Goal: Task Accomplishment & Management: Use online tool/utility

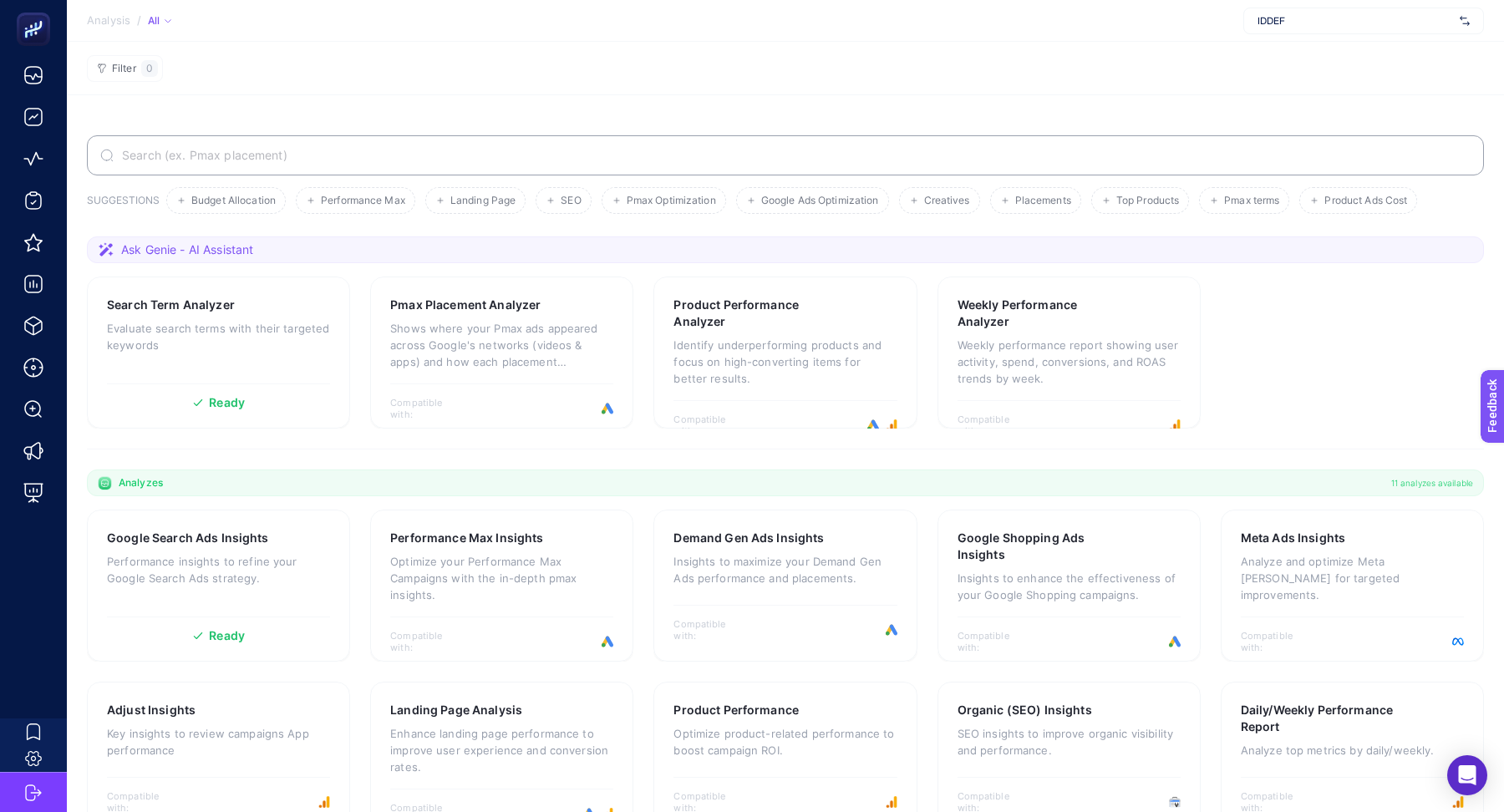
click at [1282, 21] on span "IDDEF" at bounding box center [1355, 21] width 196 height 14
type input "melon"
click at [1289, 59] on span "melontaxi" at bounding box center [1280, 55] width 45 height 14
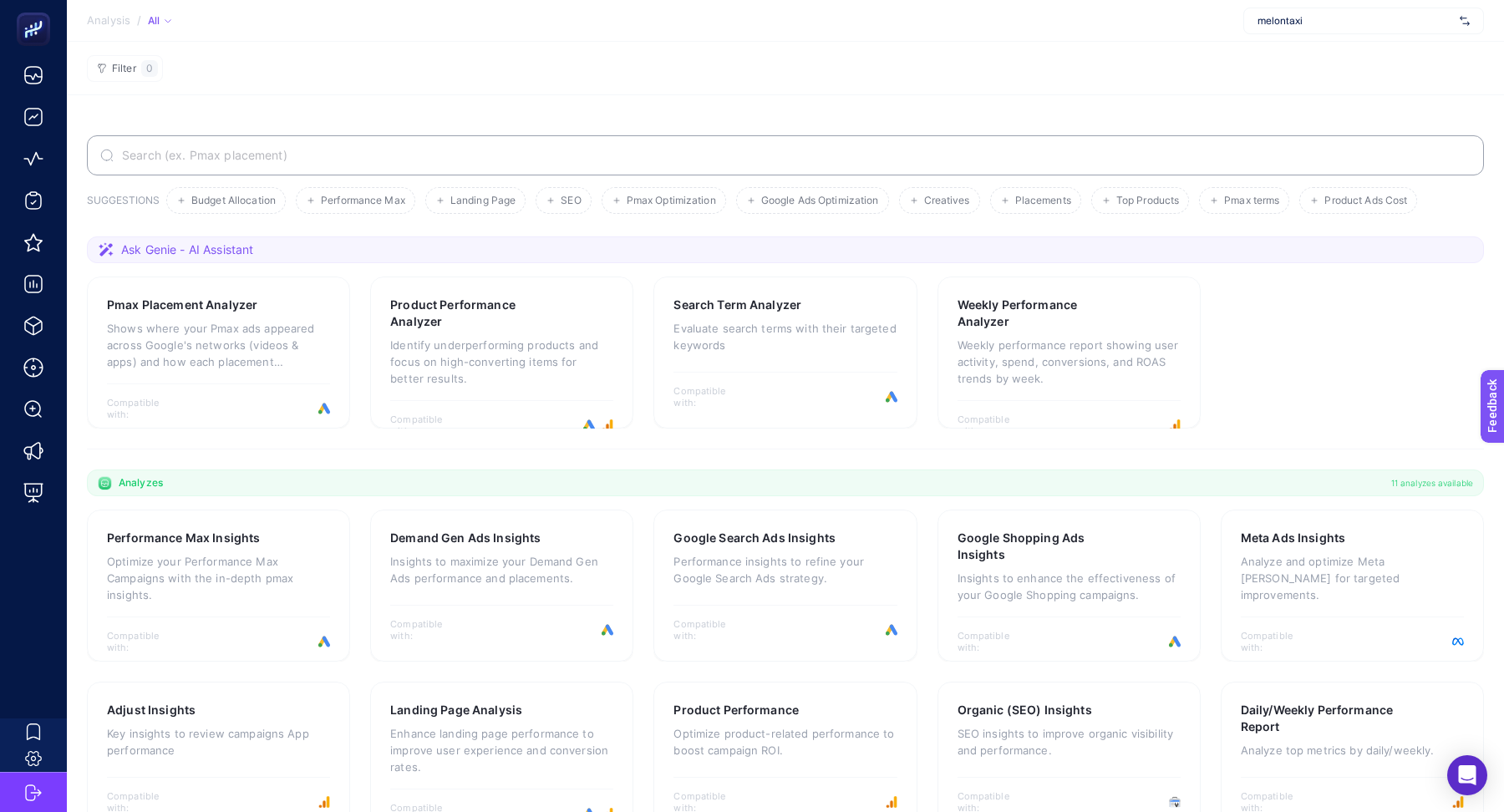
scroll to position [213, 0]
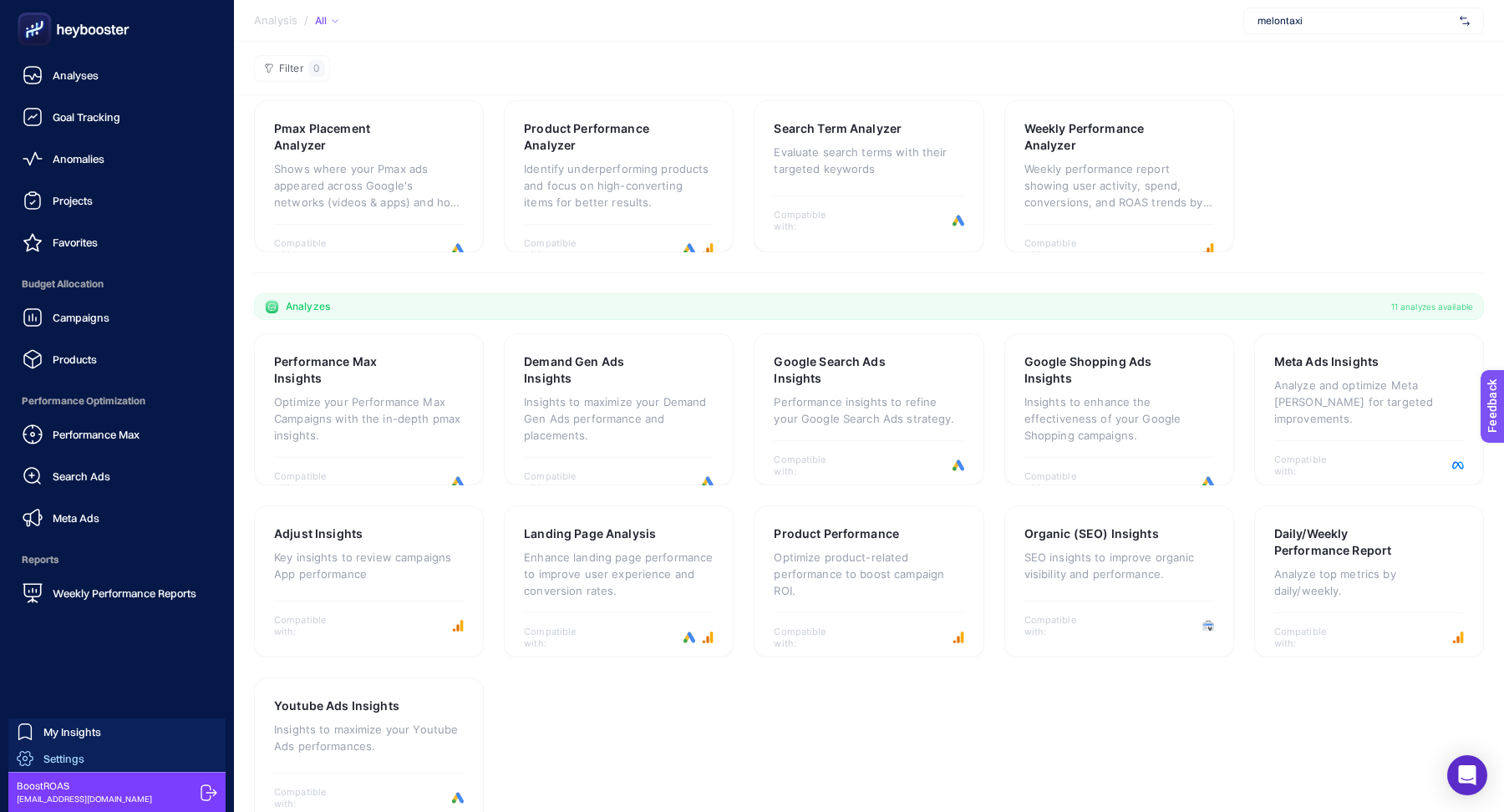
click at [40, 753] on div "Settings" at bounding box center [51, 758] width 68 height 17
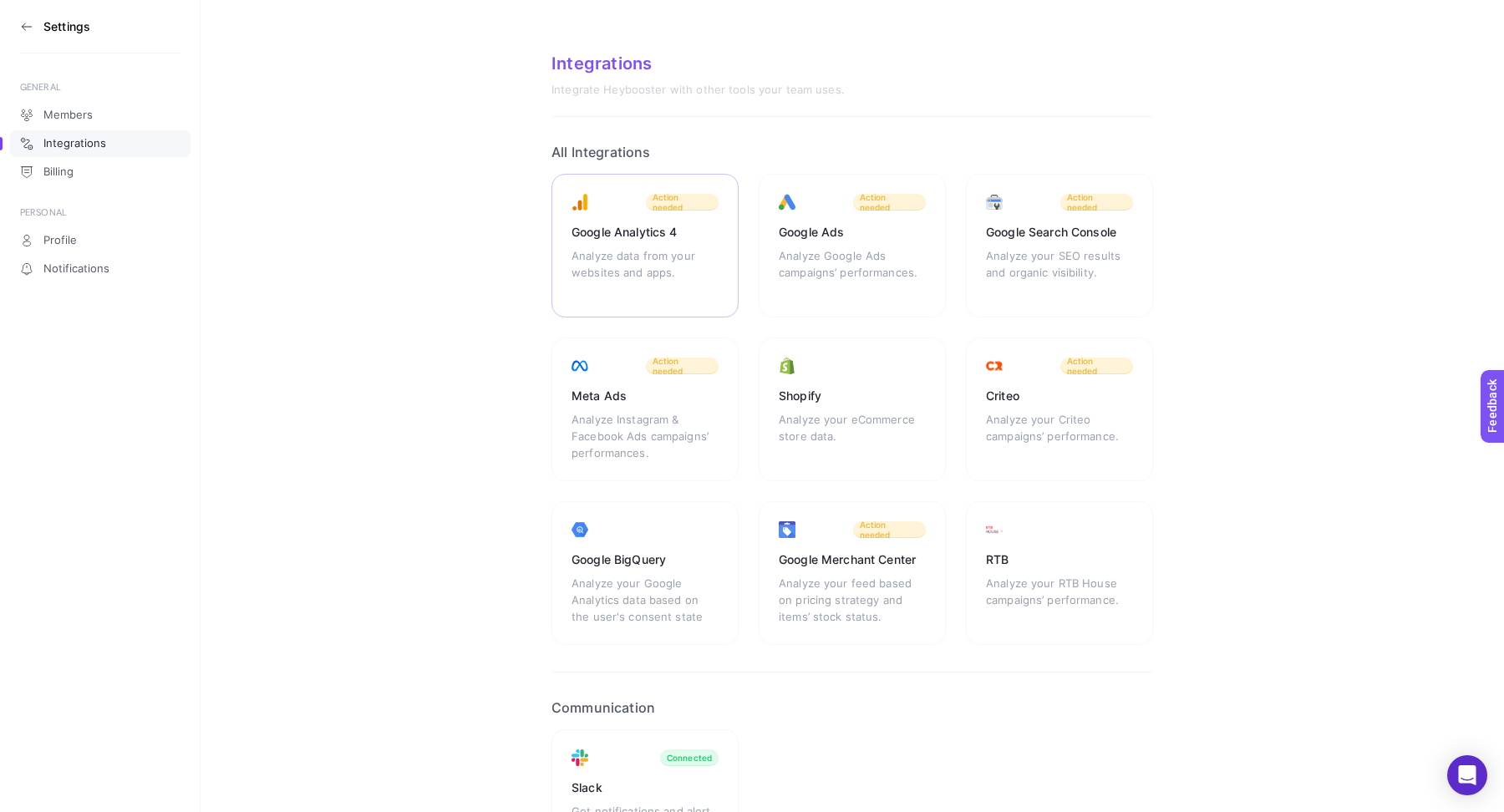
click at [759, 212] on div "Google Analytics 4 Analyze data from your websites and apps. Action needed" at bounding box center [852, 245] width 187 height 143
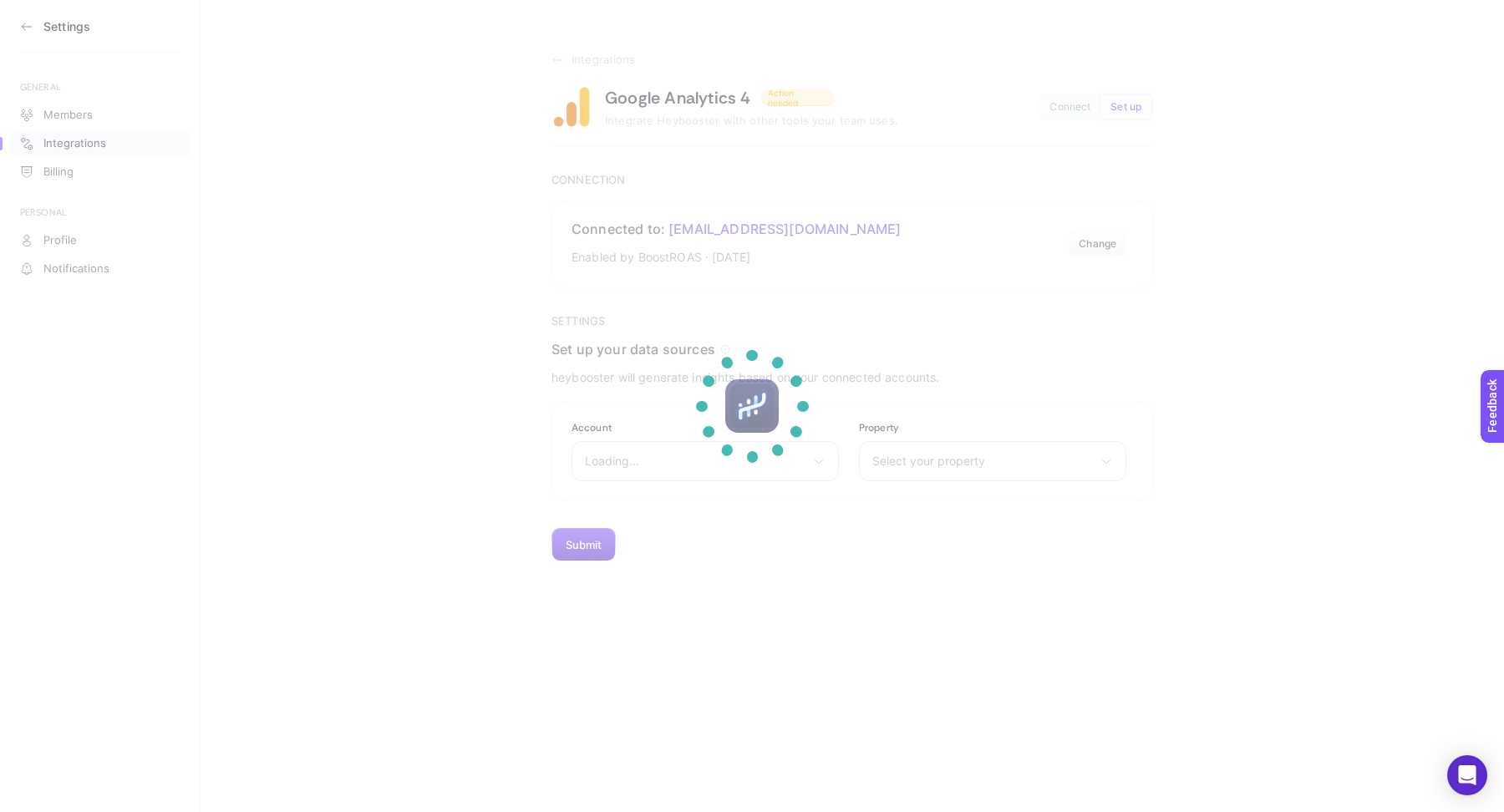
click at [679, 460] on section at bounding box center [752, 406] width 1504 height 812
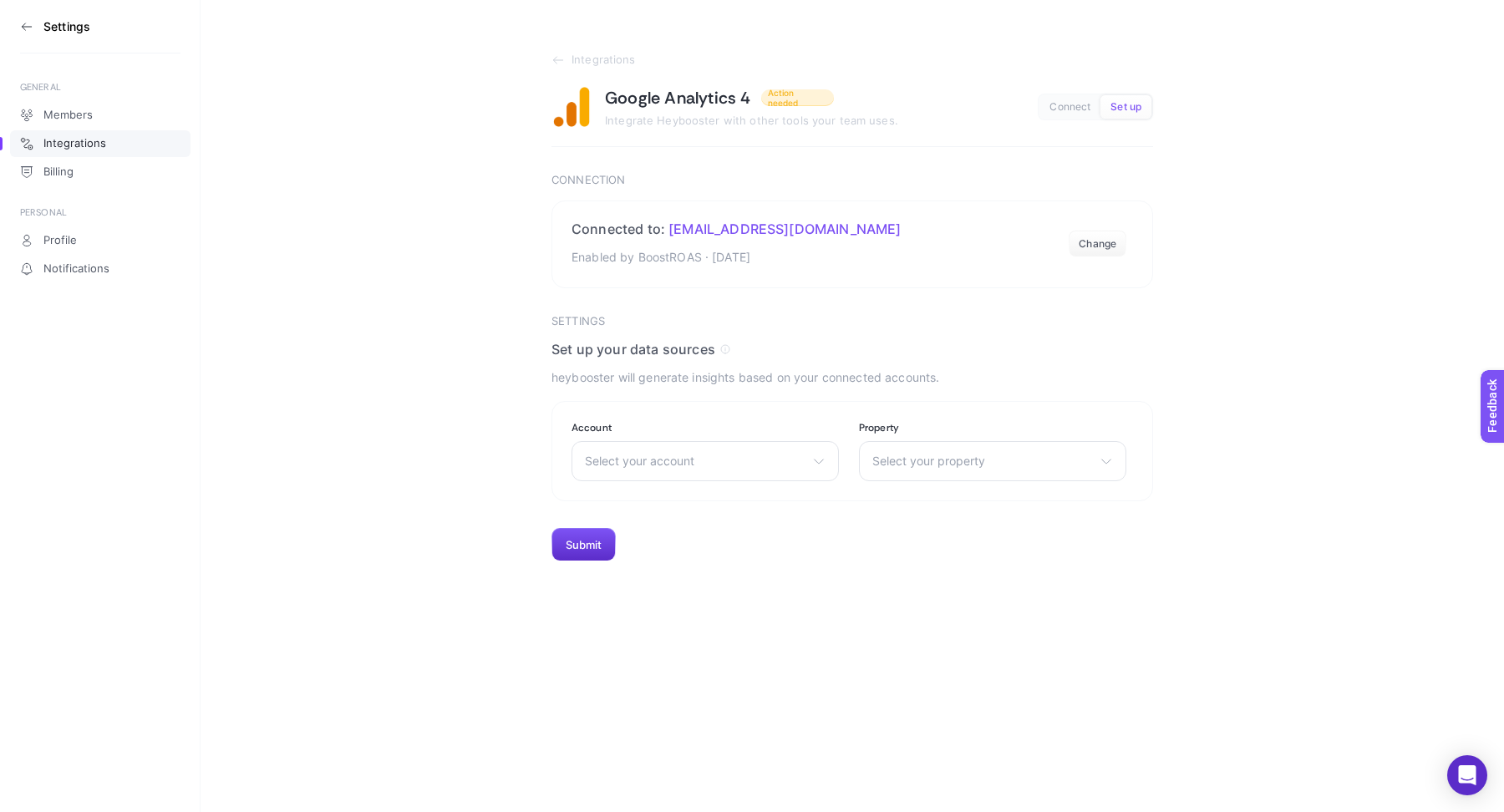
click at [679, 460] on span "Select your account" at bounding box center [695, 461] width 220 height 14
click at [695, 592] on span "Default Account for Firebase" at bounding box center [664, 596] width 156 height 14
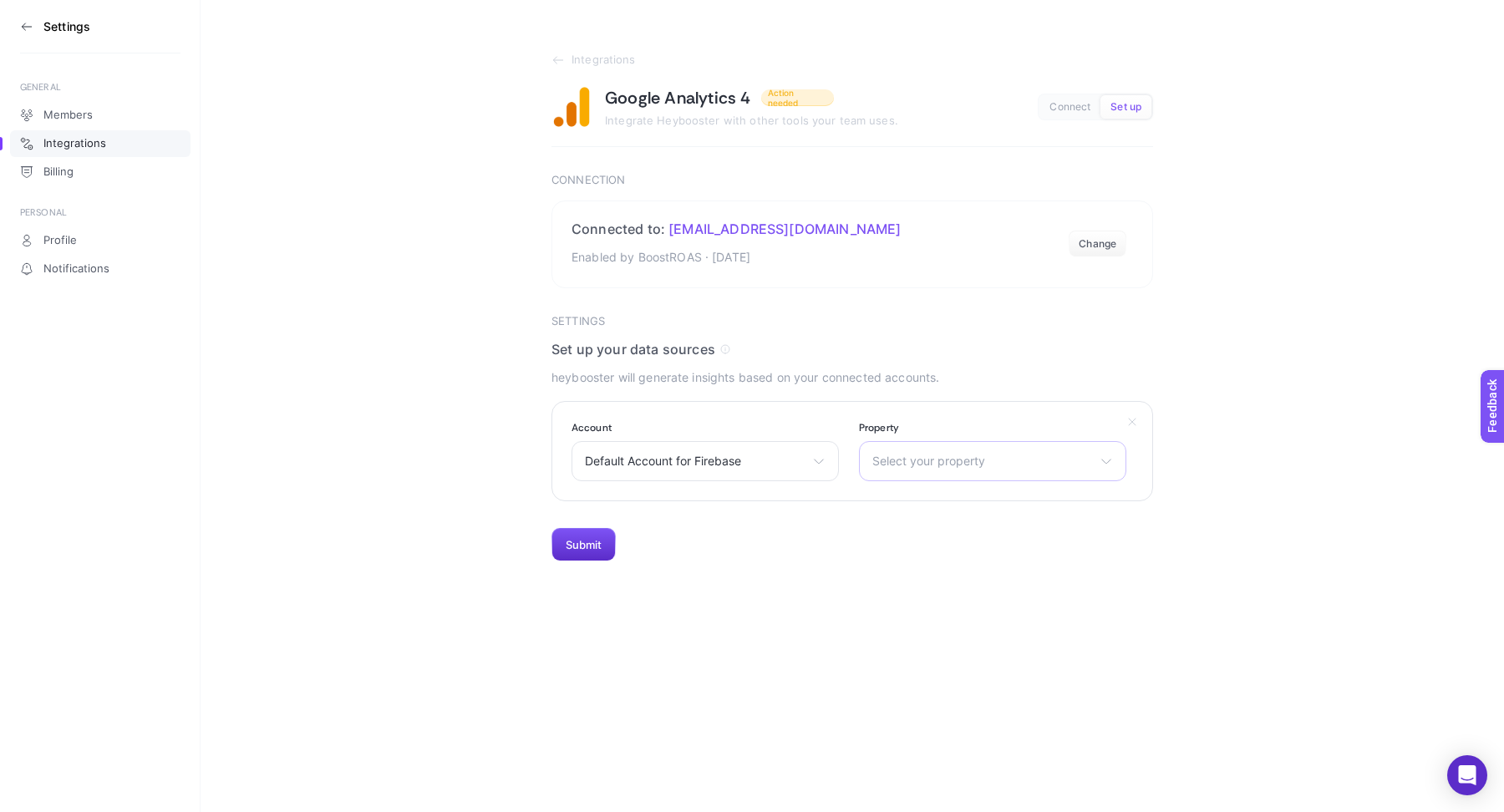
click at [966, 472] on div "Select your property melontaxi-llc [DOMAIN_NAME]" at bounding box center [993, 461] width 267 height 40
click at [936, 561] on span "[DOMAIN_NAME]" at bounding box center [920, 561] width 95 height 14
click at [599, 544] on button "Submit" at bounding box center [583, 544] width 64 height 33
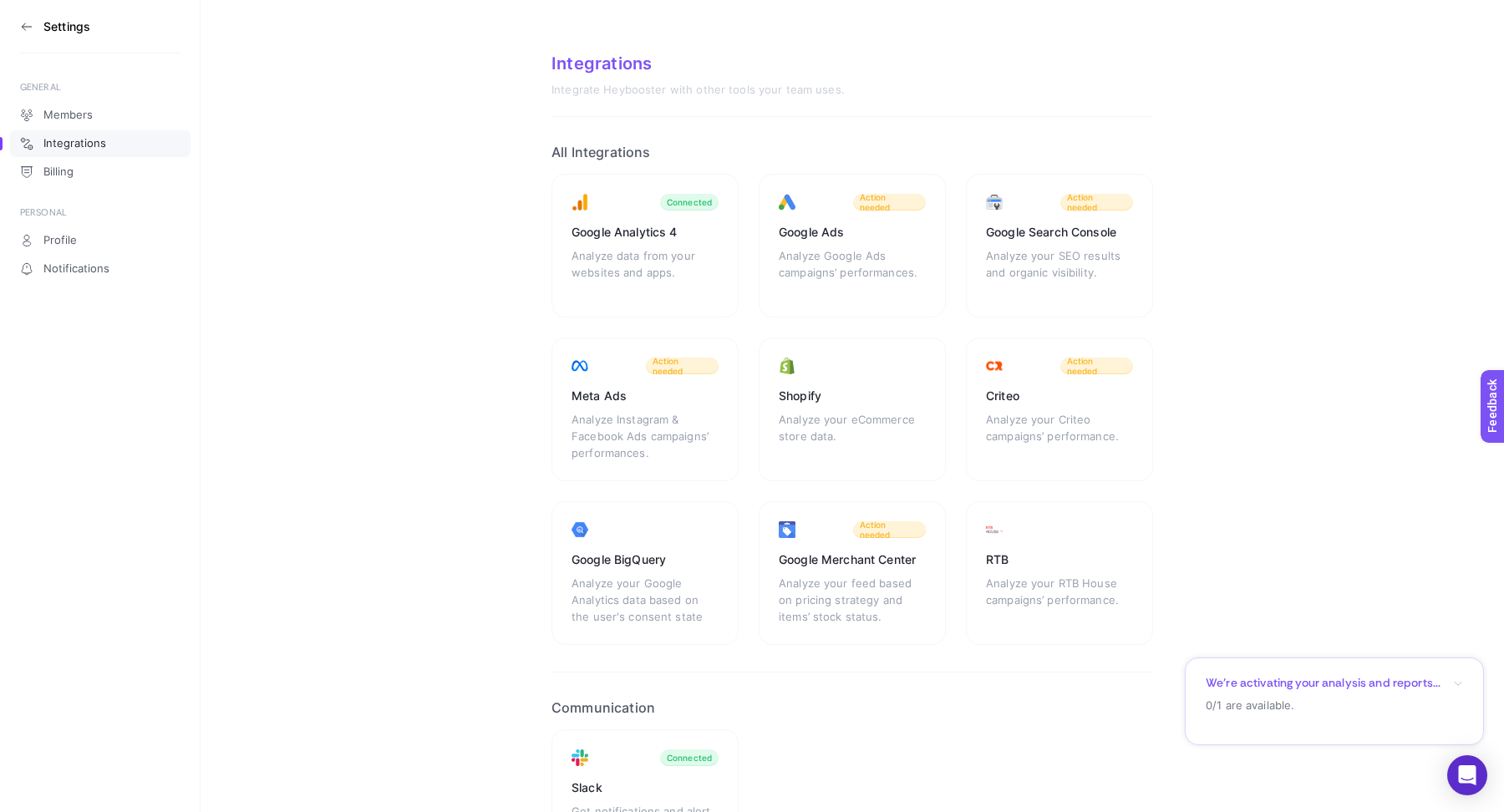
click at [896, 238] on div "Google Ads" at bounding box center [852, 232] width 147 height 17
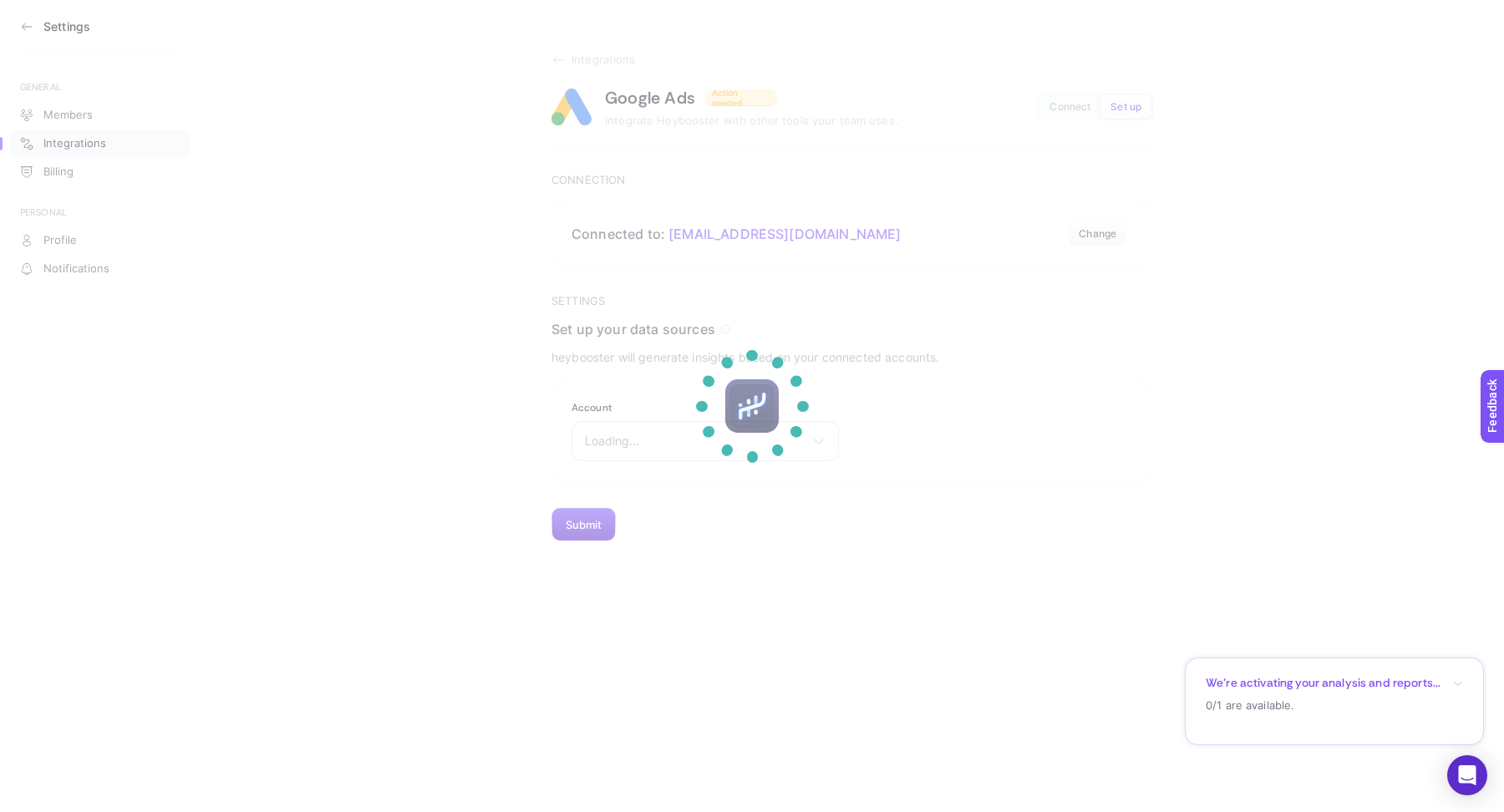
click at [622, 443] on section at bounding box center [752, 406] width 1504 height 812
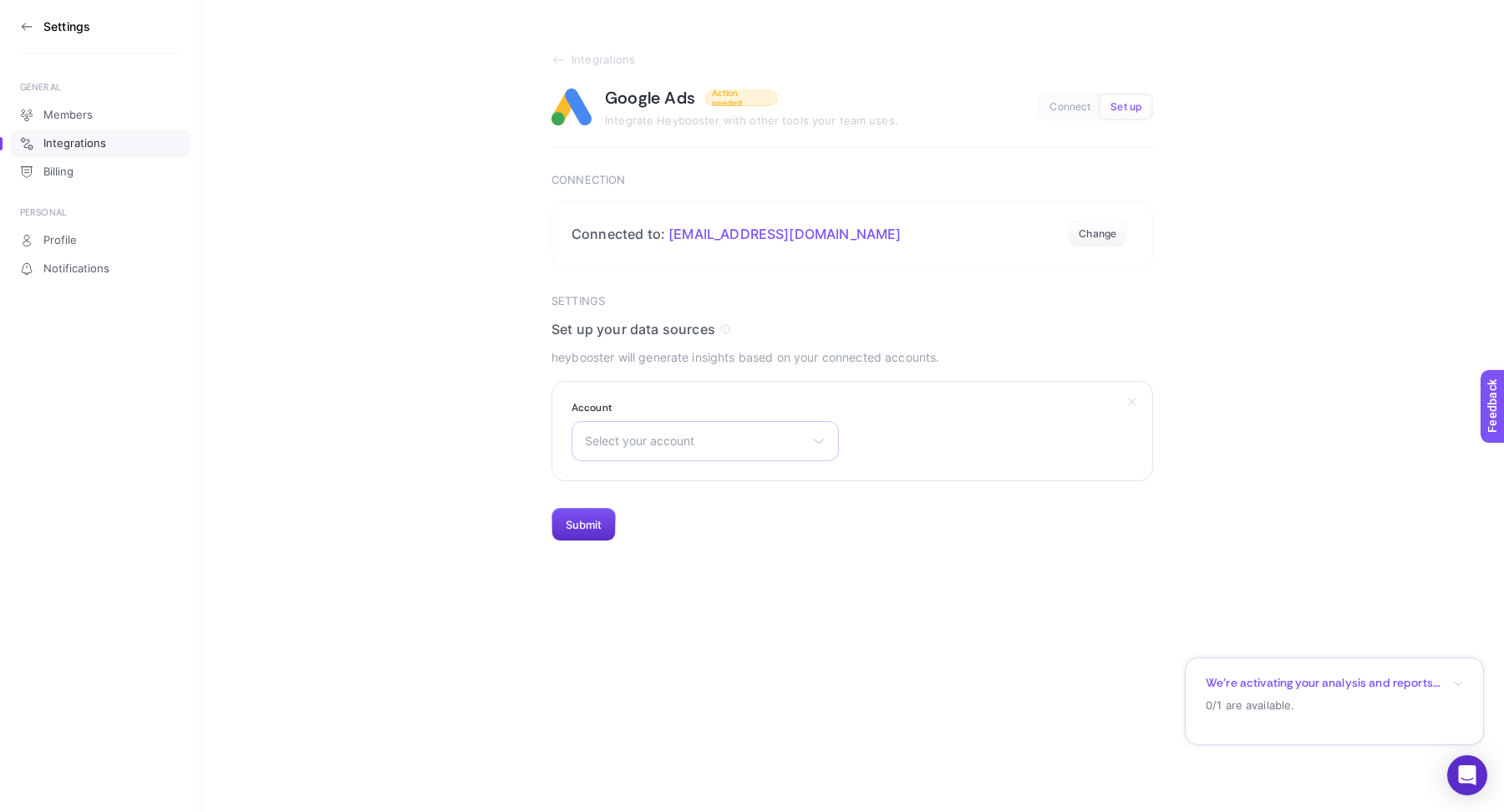
click at [628, 443] on span "Select your account" at bounding box center [695, 440] width 220 height 14
click at [669, 421] on div "Select your account 2443884407 1111 [PERSON_NAME] 3dProBox [PERSON_NAME] MCC [P…" at bounding box center [705, 441] width 267 height 40
click at [669, 435] on span "Select your account" at bounding box center [695, 440] width 220 height 14
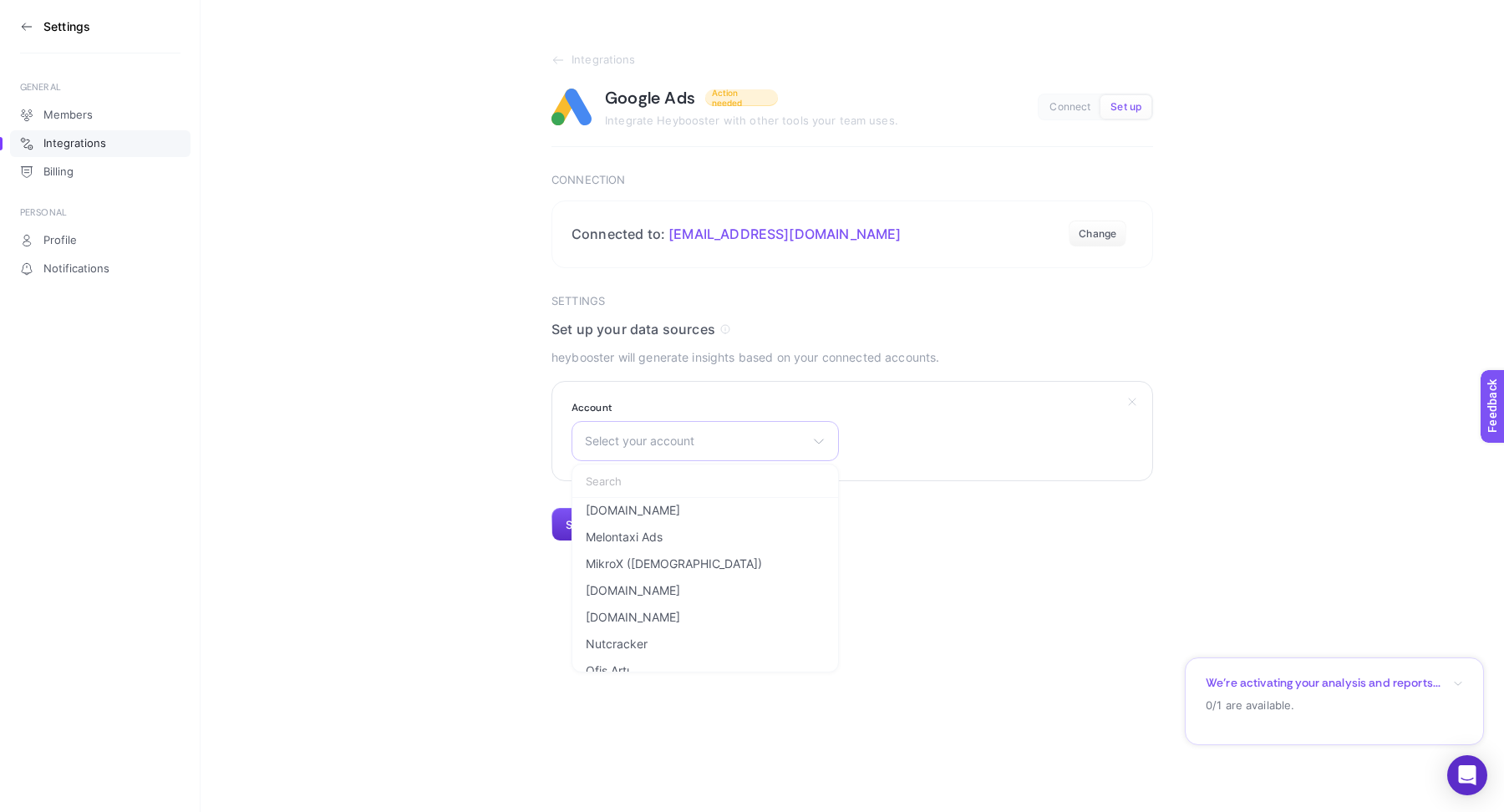
scroll to position [1839, 0]
click at [664, 559] on li "Melontaxi Ads" at bounding box center [705, 573] width 259 height 27
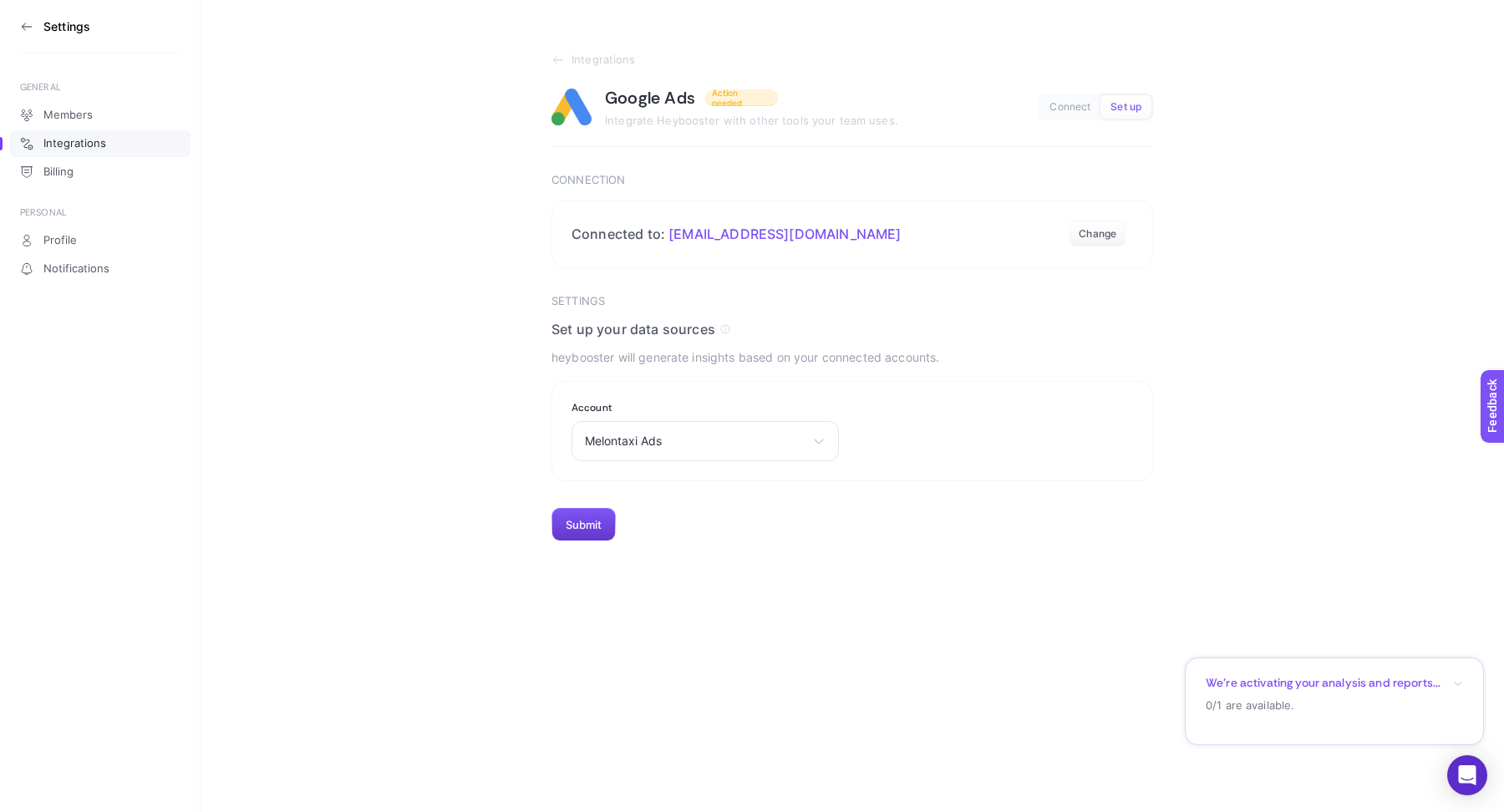
click at [581, 525] on button "Submit" at bounding box center [583, 524] width 64 height 33
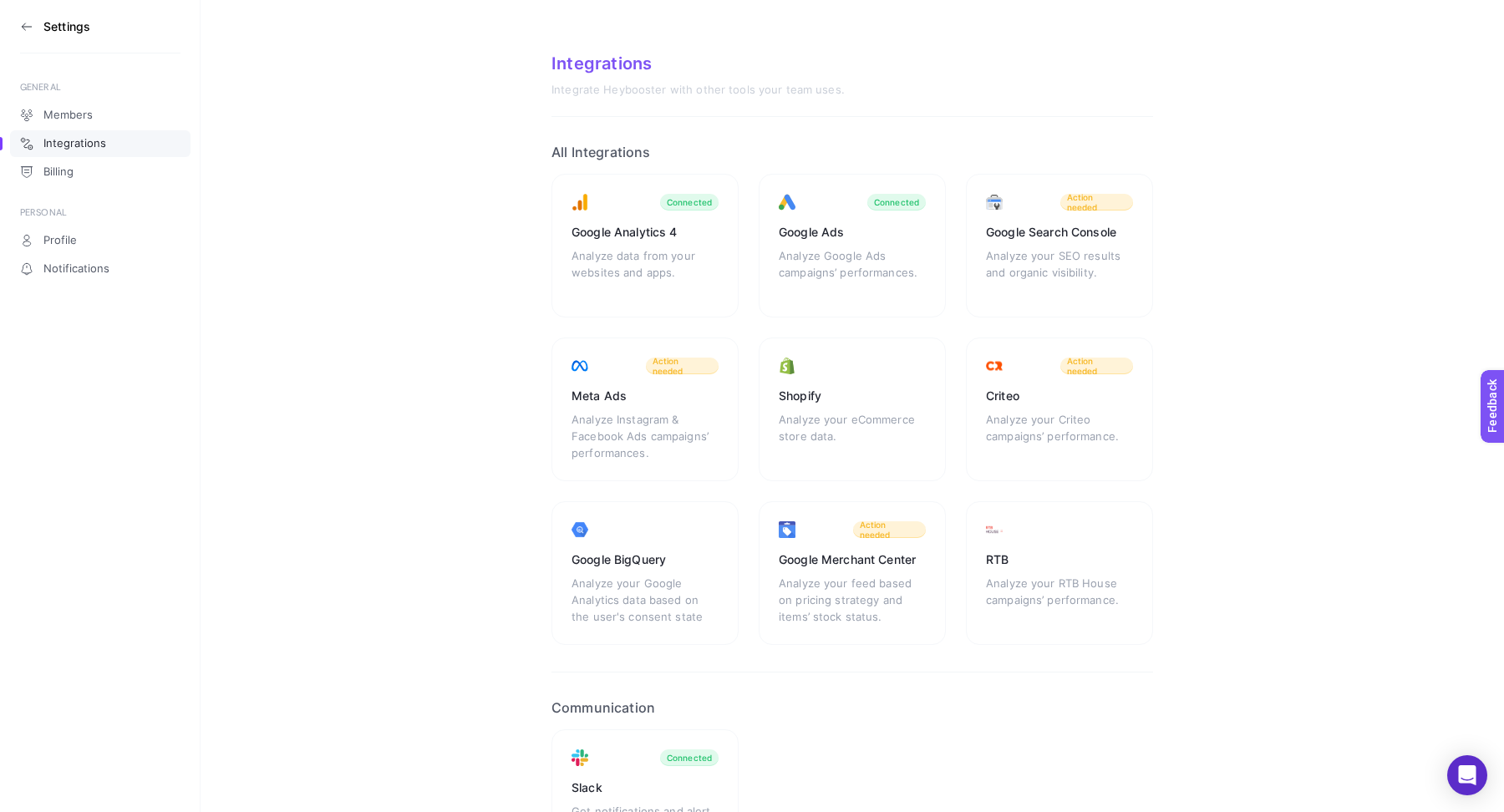
click at [27, 23] on icon at bounding box center [26, 26] width 14 height 14
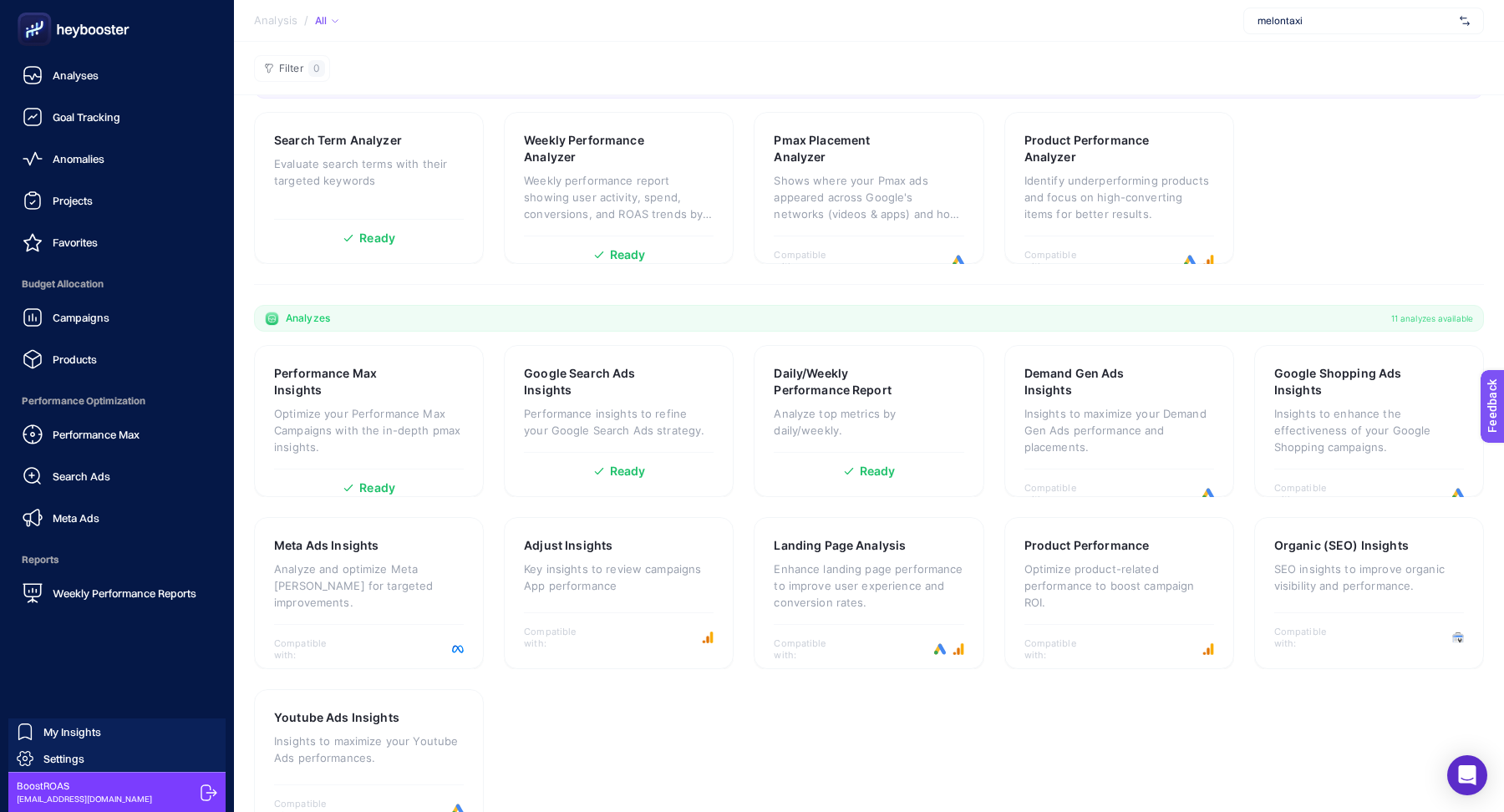
scroll to position [213, 0]
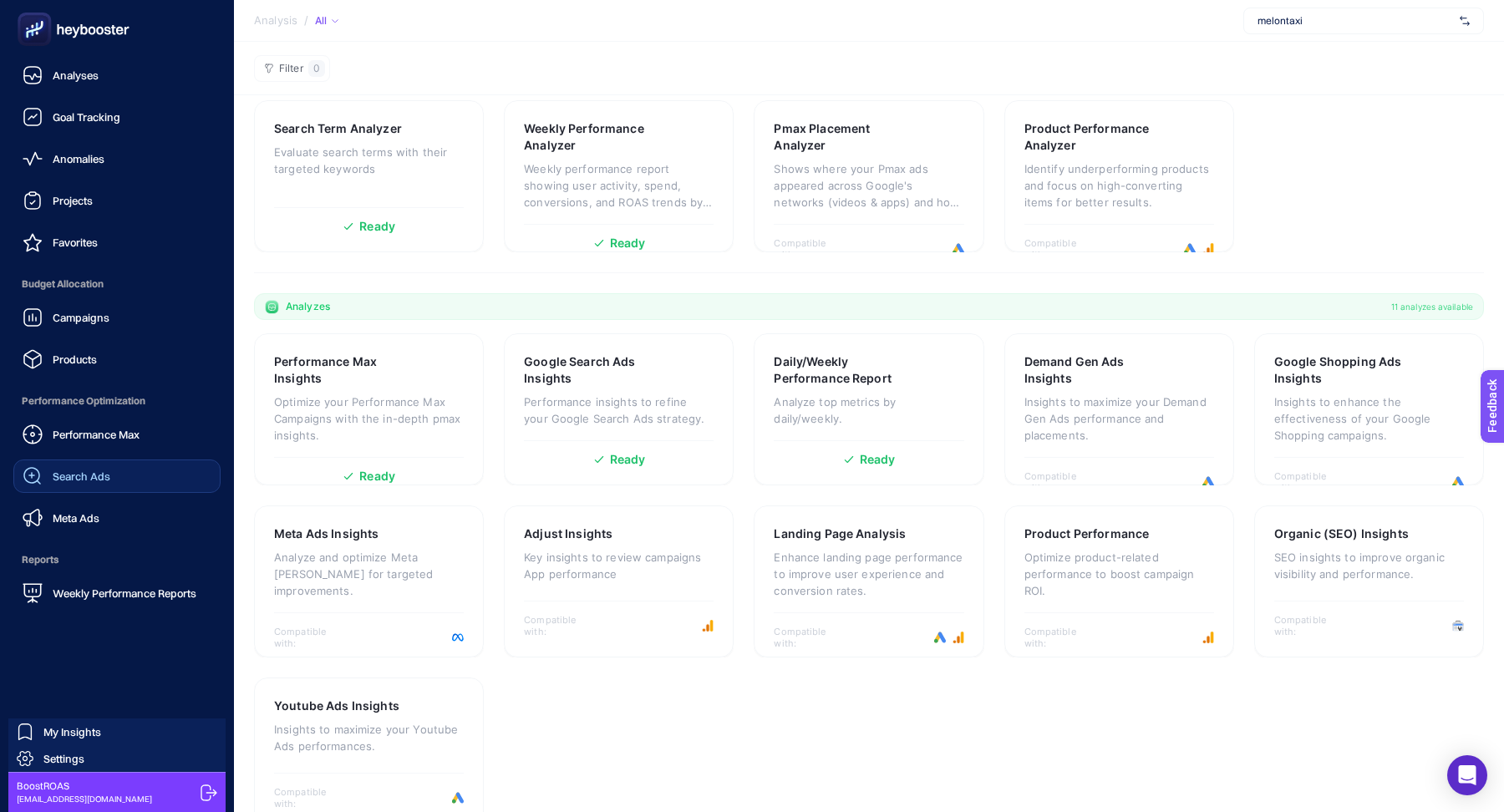
click at [118, 469] on link "Search Ads" at bounding box center [117, 475] width 208 height 33
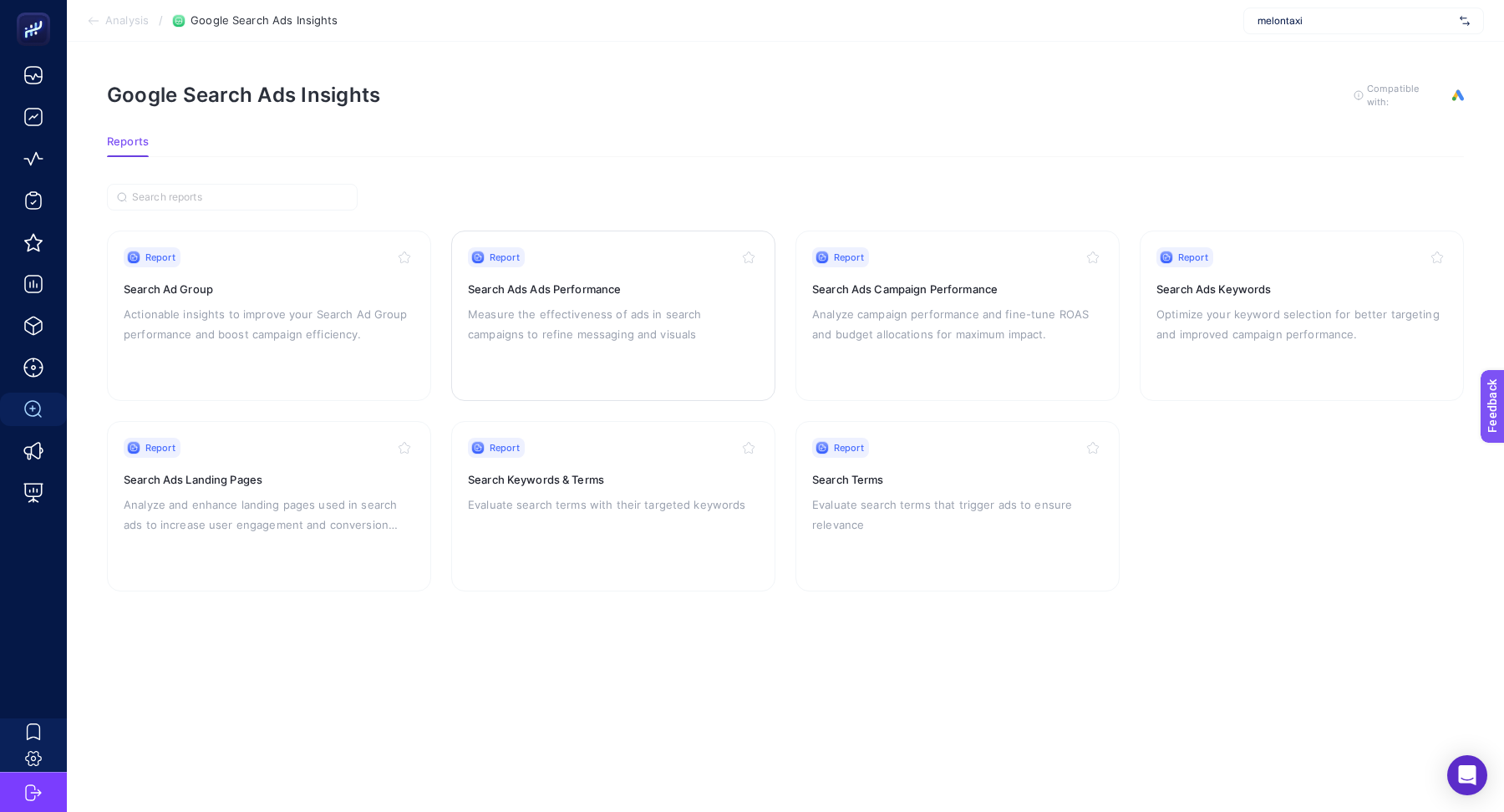
click at [568, 281] on h3 "Search Ads Ads Performance" at bounding box center [613, 289] width 291 height 17
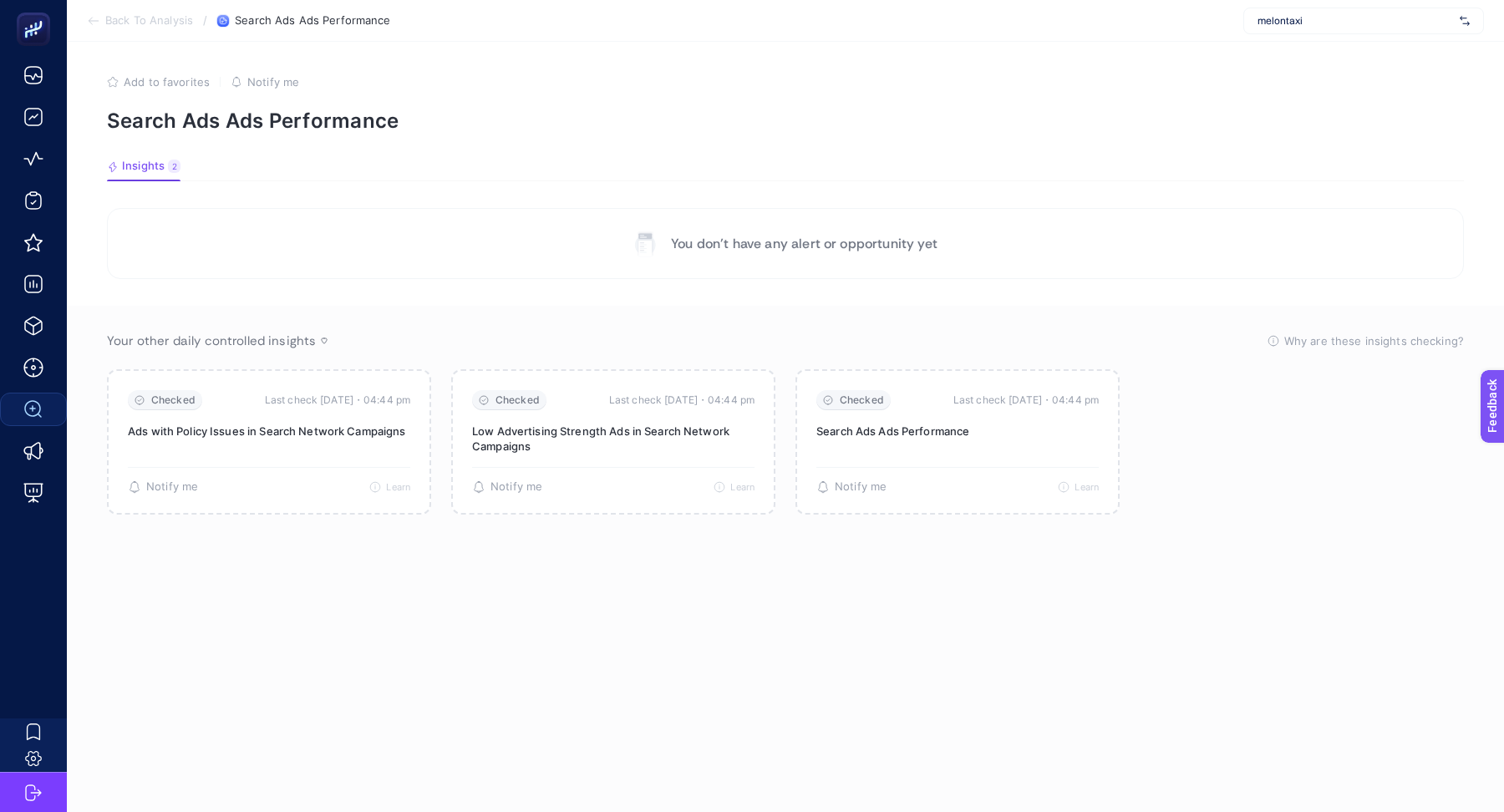
click at [141, 14] on section "Back To Analysis / Search Ads Ads Performance melontaxi" at bounding box center [785, 21] width 1437 height 42
click at [141, 17] on span "Back To Analysis" at bounding box center [149, 21] width 88 height 14
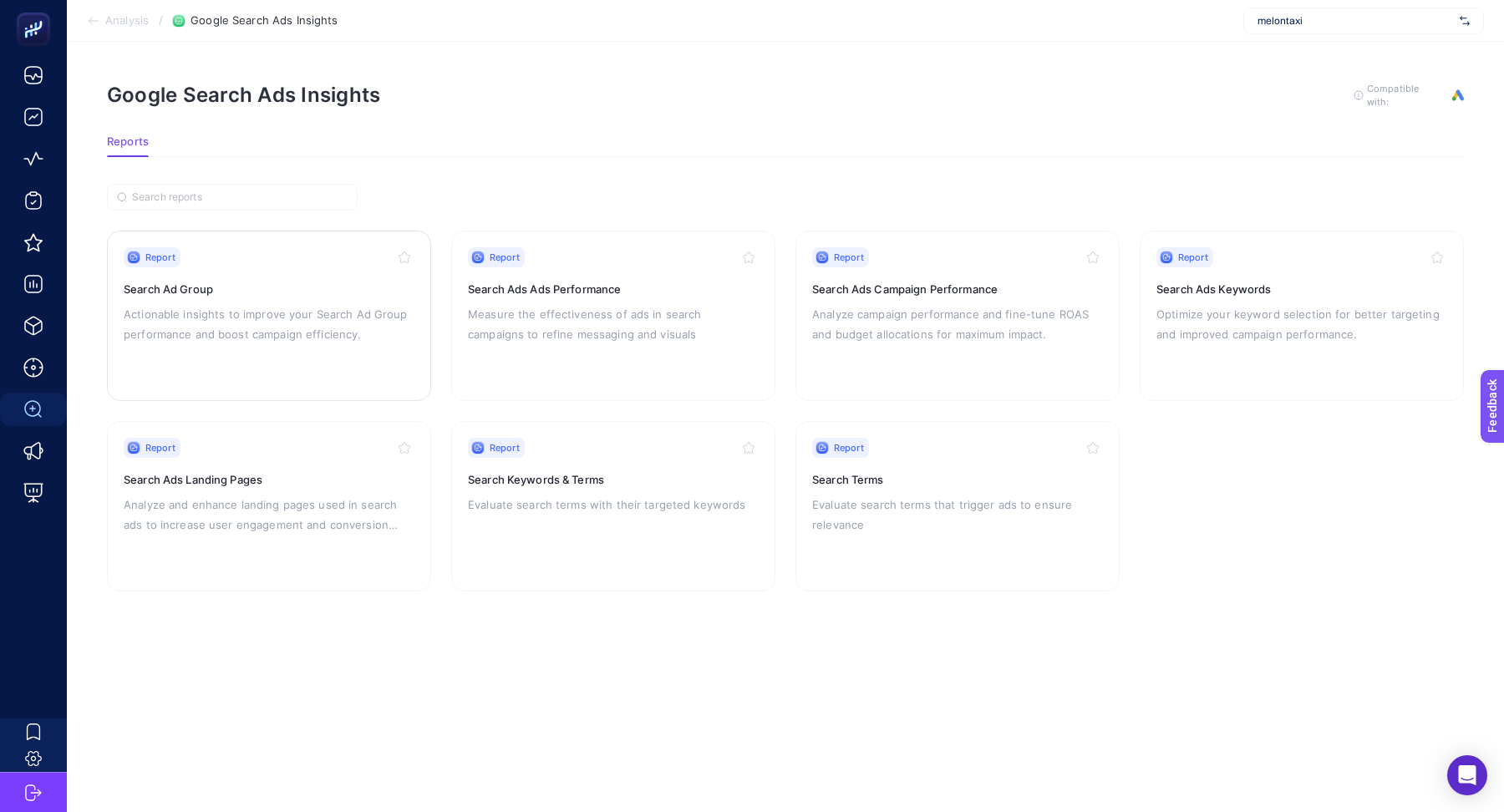
click at [336, 334] on p "Actionable insights to improve your Search Ad Group performance and boost campa…" at bounding box center [269, 324] width 291 height 40
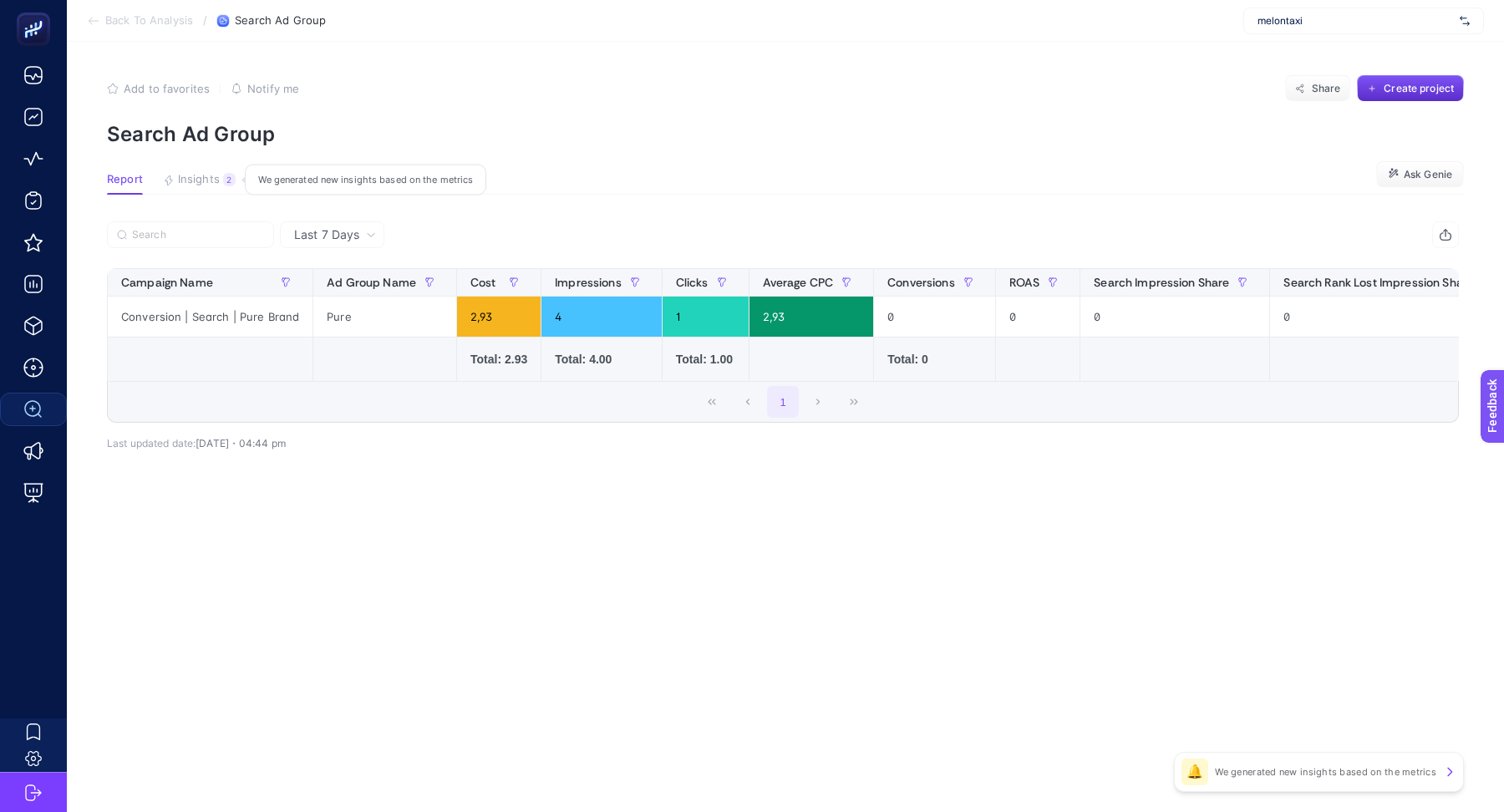
click at [197, 184] on span "Insights" at bounding box center [199, 180] width 42 height 14
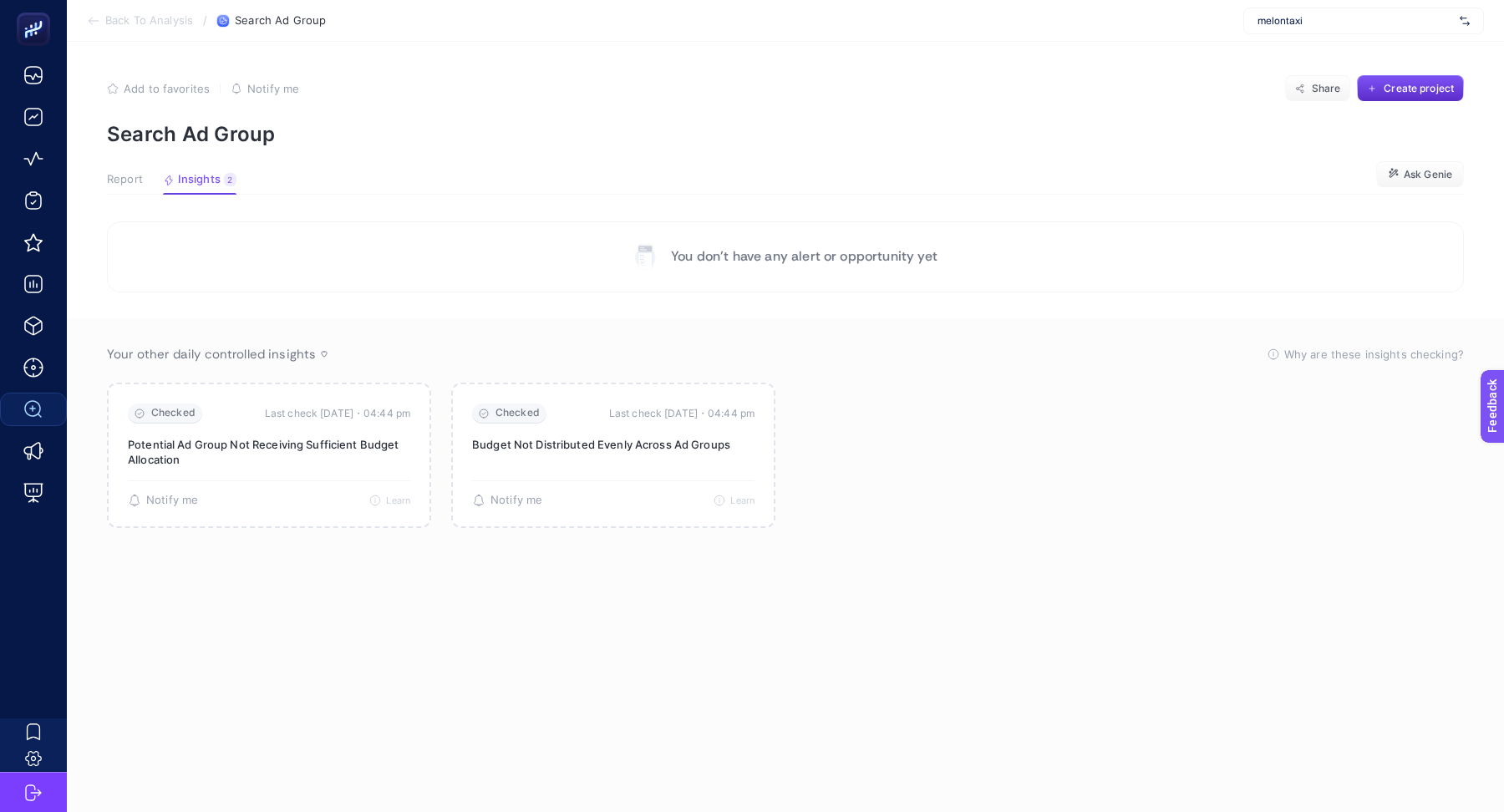
click at [119, 174] on span "Report" at bounding box center [125, 180] width 36 height 14
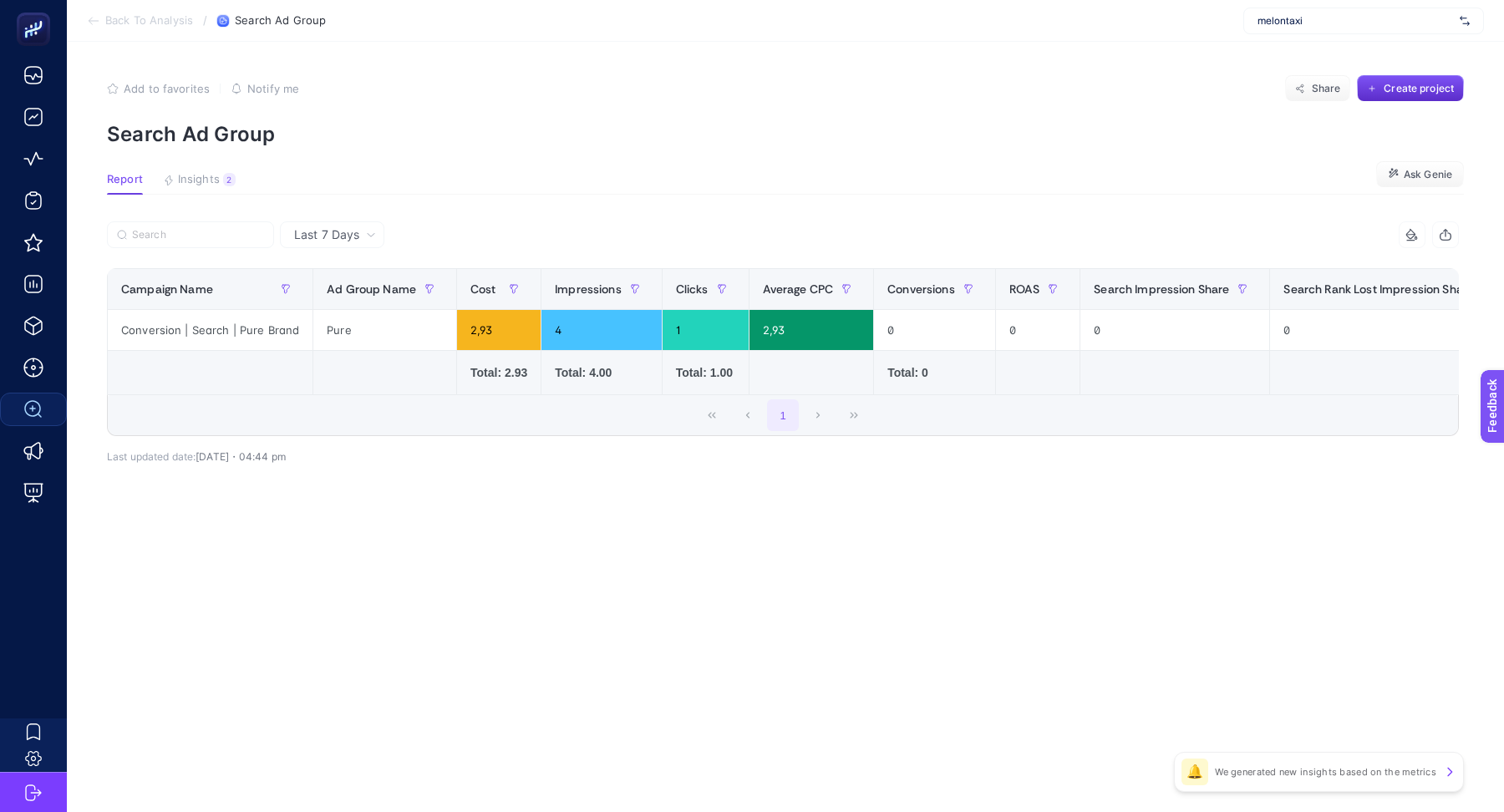
click at [349, 235] on span "Last 7 Days" at bounding box center [327, 235] width 65 height 17
click at [351, 239] on span "Last 7 Days" at bounding box center [327, 235] width 65 height 17
click at [349, 292] on span "Ad Group Name" at bounding box center [371, 289] width 89 height 14
click at [347, 233] on span "Last 7 Days" at bounding box center [327, 235] width 65 height 17
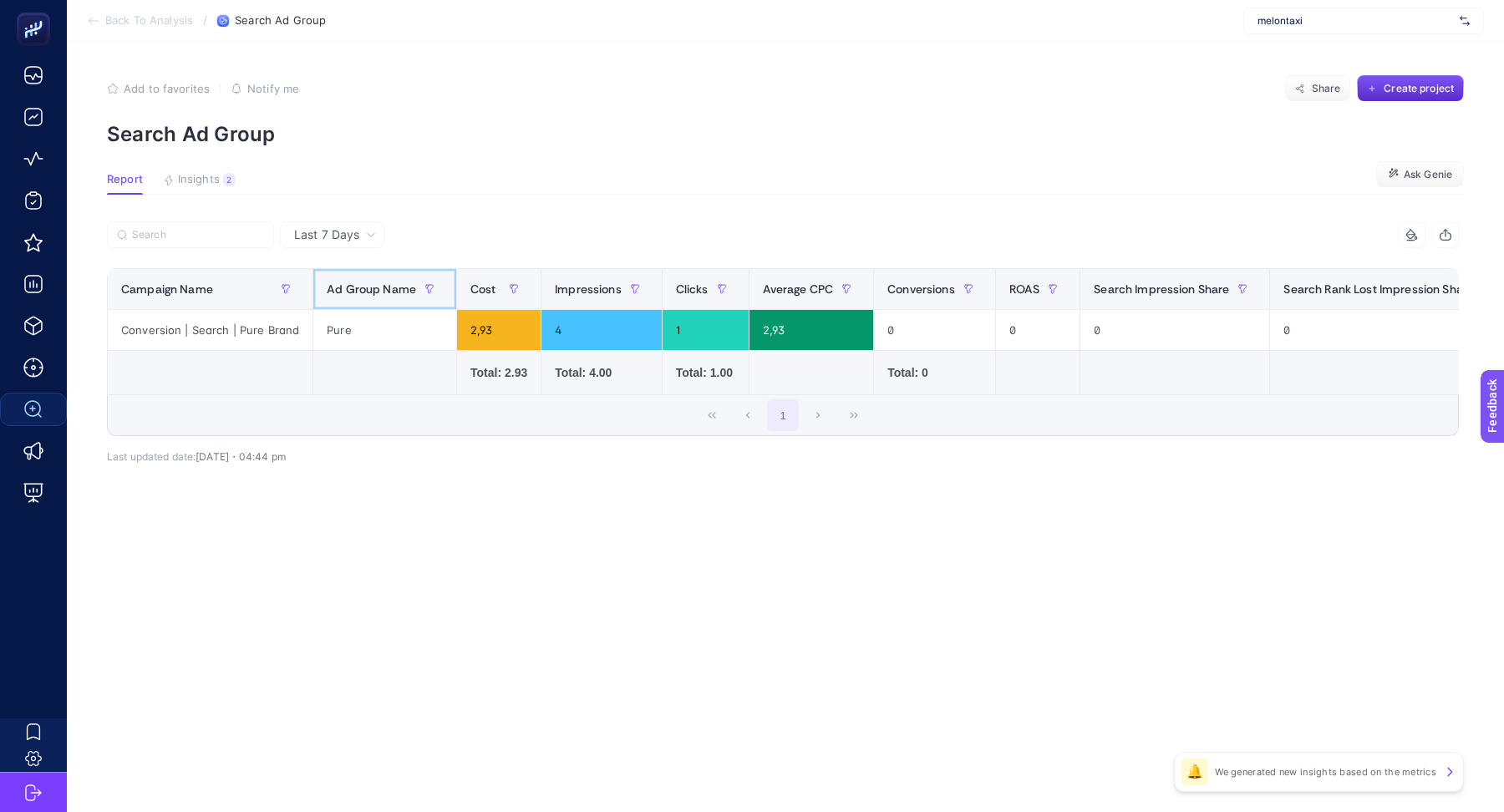
click at [343, 296] on div "Ad Group Name" at bounding box center [385, 289] width 116 height 27
click at [348, 240] on span "Last 7 Days" at bounding box center [327, 235] width 65 height 17
click at [333, 296] on li "Last 30 Days" at bounding box center [332, 300] width 95 height 30
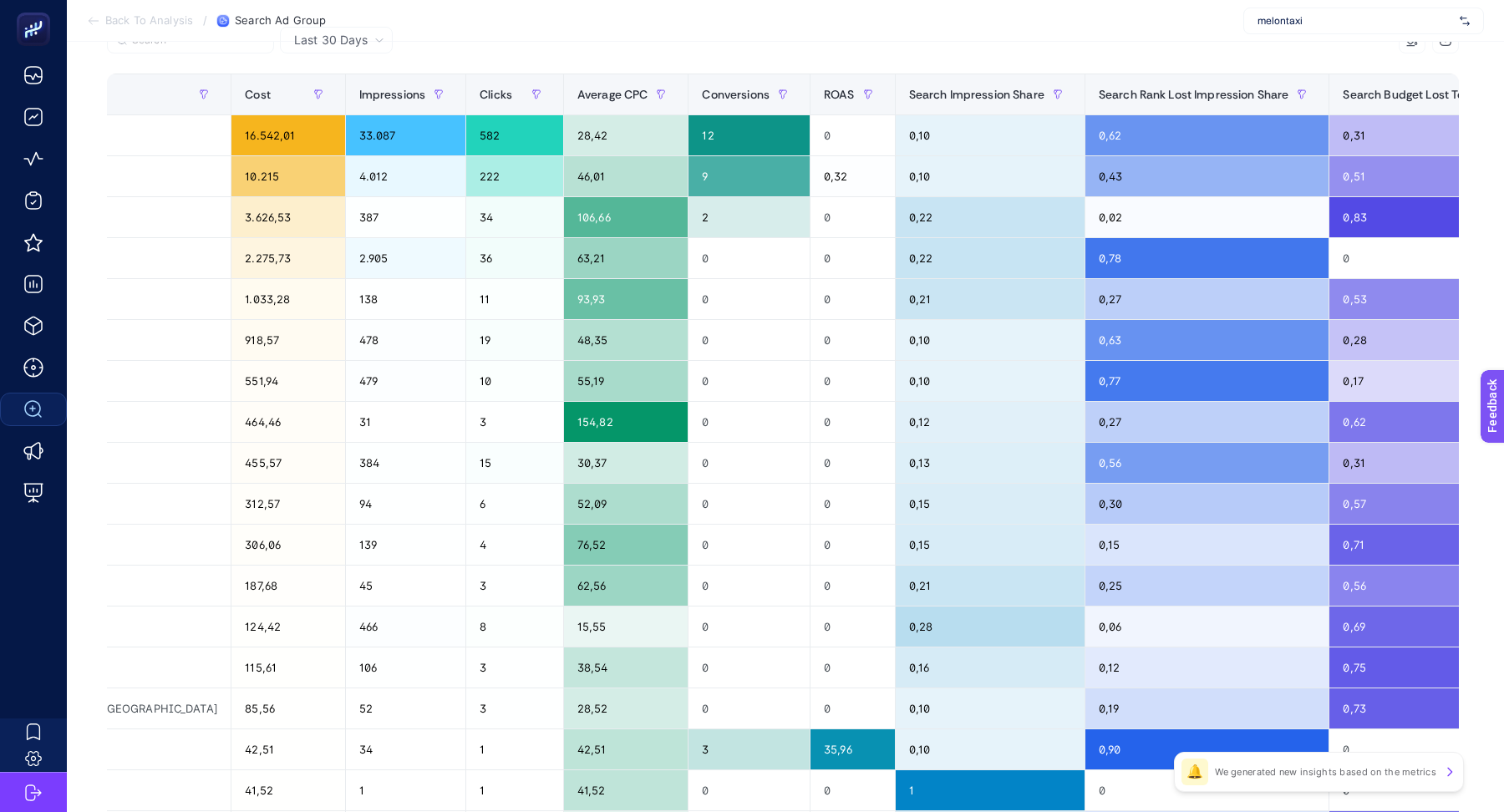
scroll to position [0, 478]
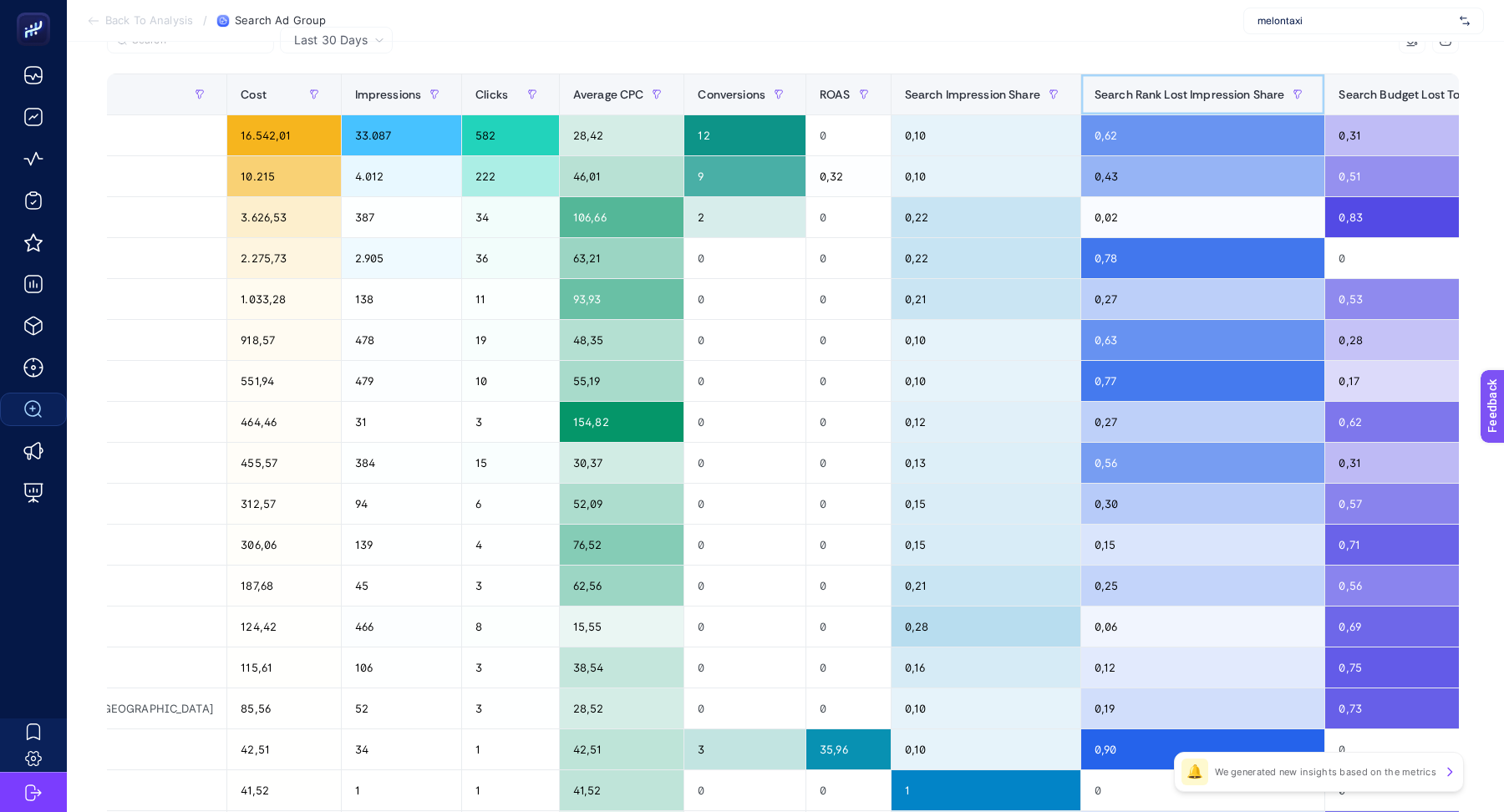
click at [1095, 90] on span "Search Rank Lost Impression Share" at bounding box center [1190, 94] width 190 height 14
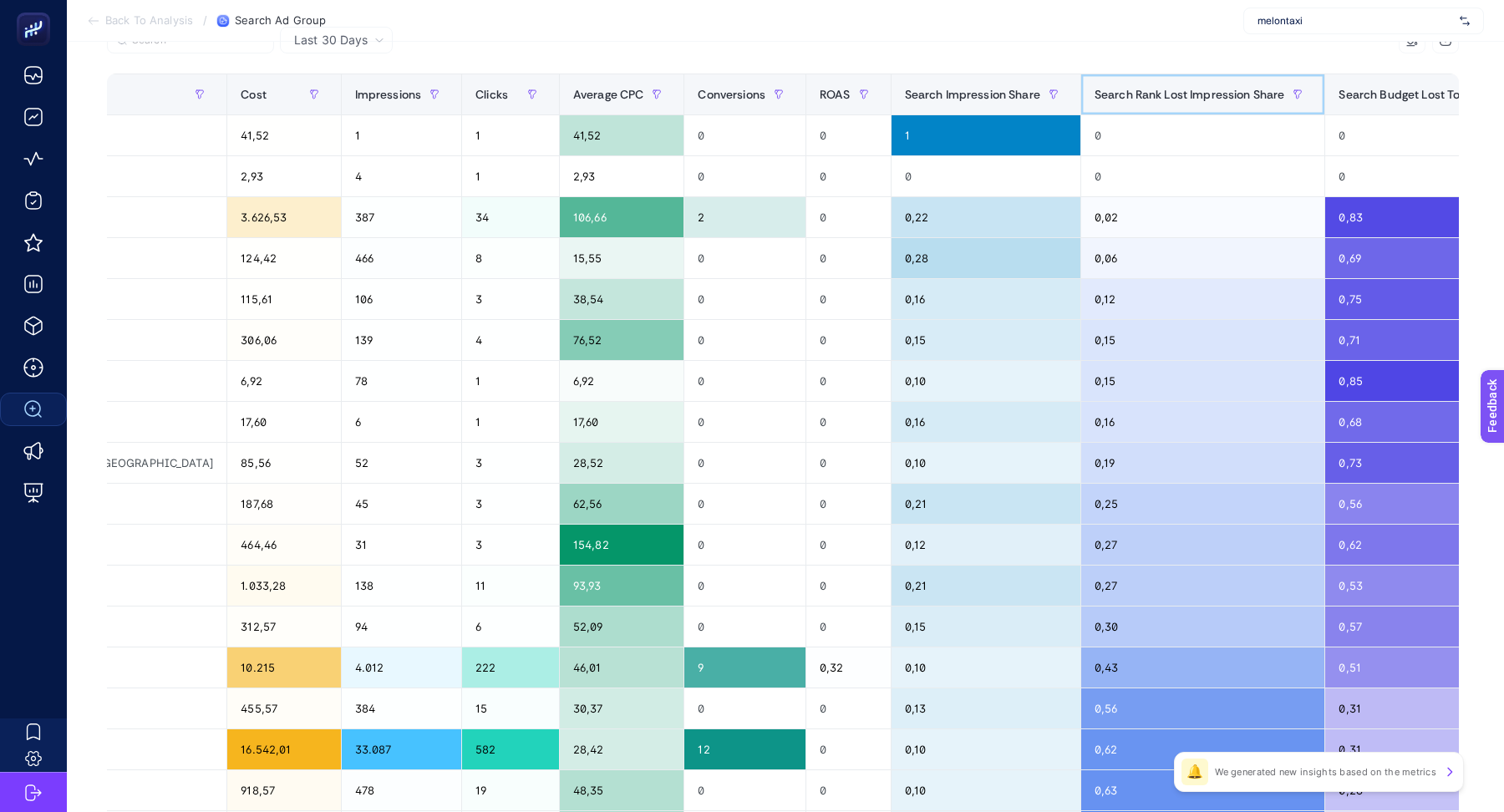
click at [1095, 90] on span "Search Rank Lost Impression Share" at bounding box center [1190, 94] width 190 height 14
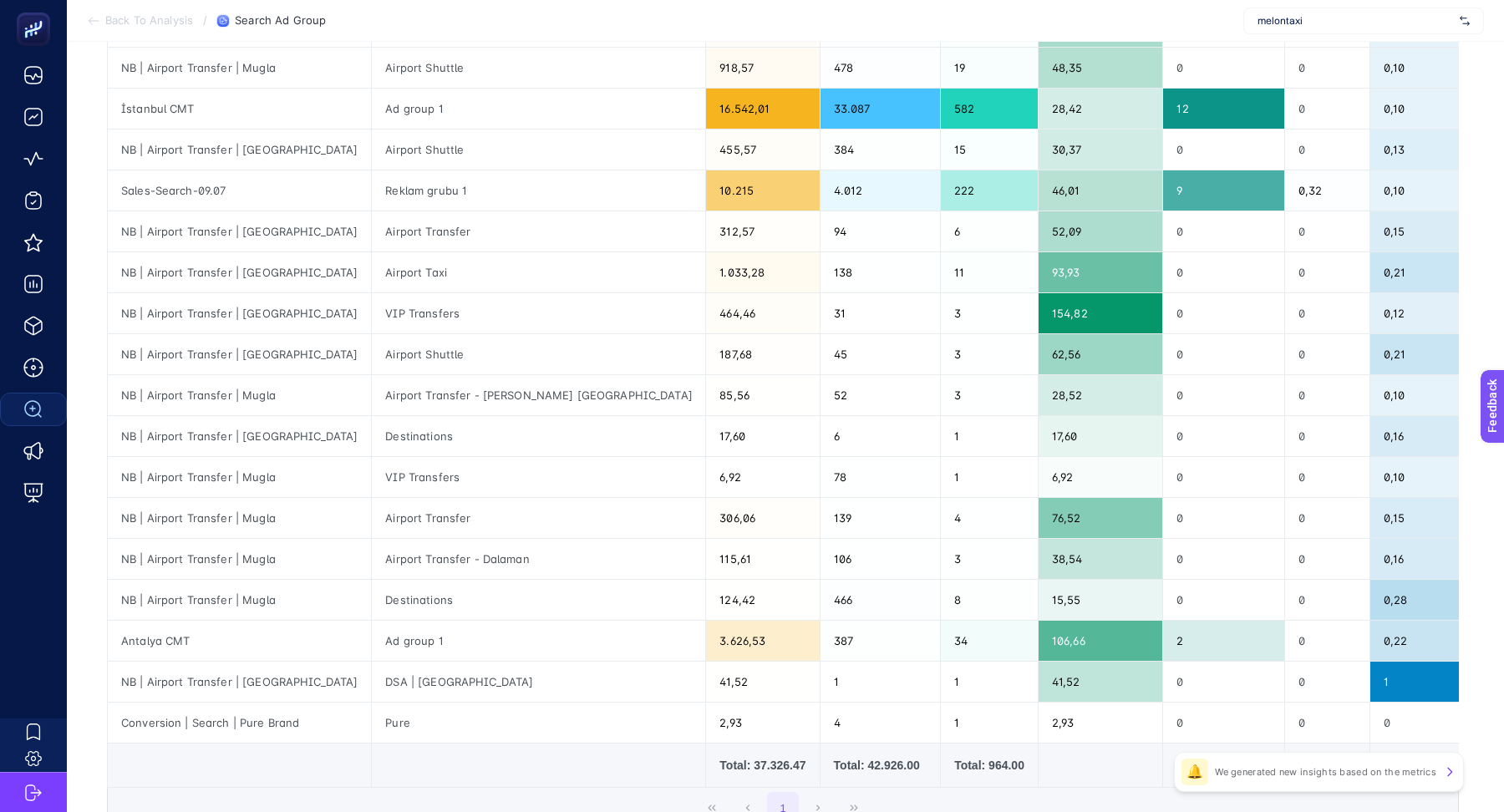
scroll to position [397, 0]
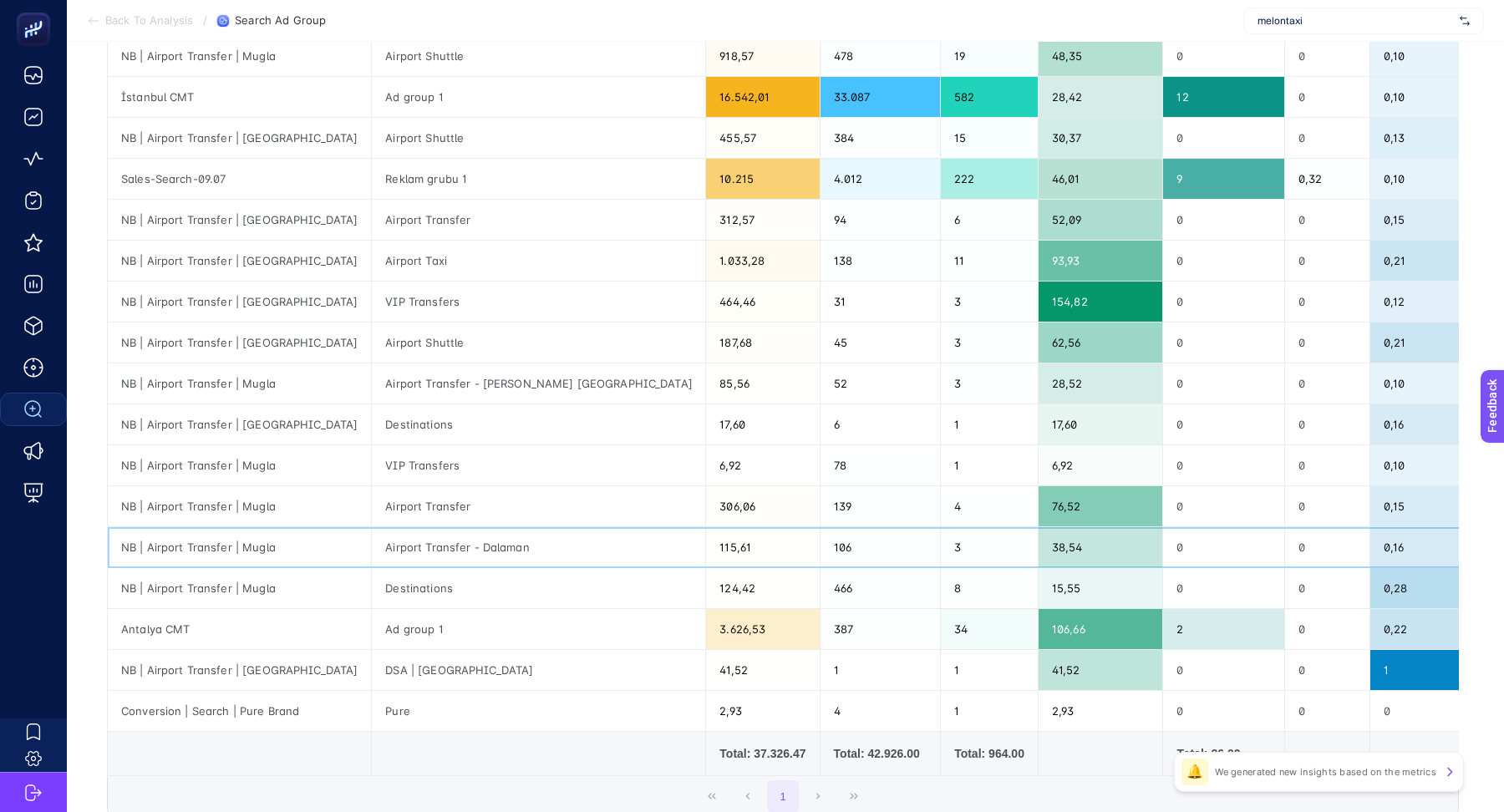
click at [422, 538] on div "Airport Transfer - Dalaman" at bounding box center [538, 547] width 333 height 40
click at [372, 459] on div "VIP Transfers" at bounding box center [538, 465] width 333 height 40
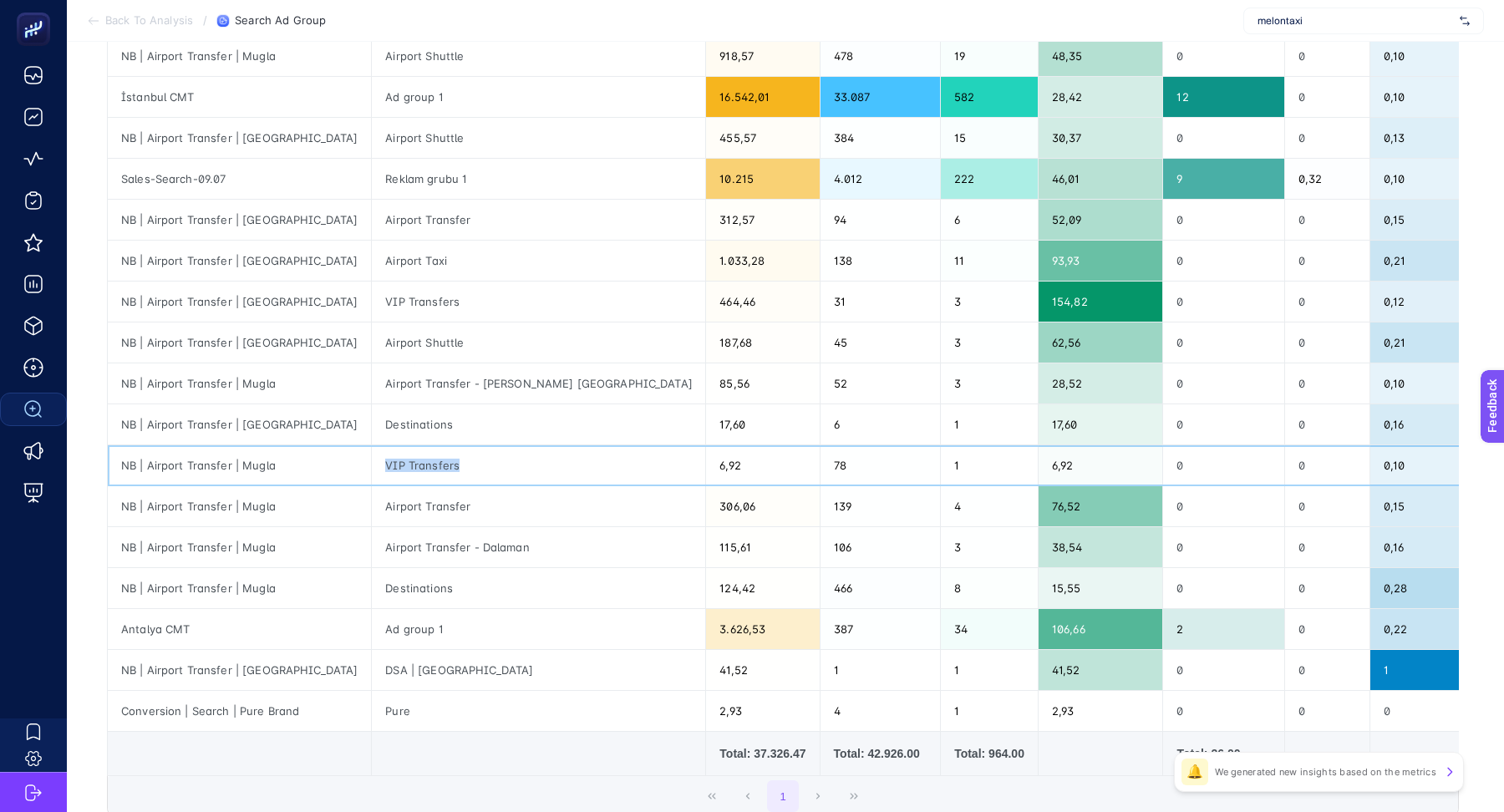
click at [372, 459] on div "VIP Transfers" at bounding box center [538, 465] width 333 height 40
click at [372, 504] on div "Airport Transfer" at bounding box center [538, 506] width 333 height 40
click at [372, 462] on div "VIP Transfers" at bounding box center [538, 465] width 333 height 40
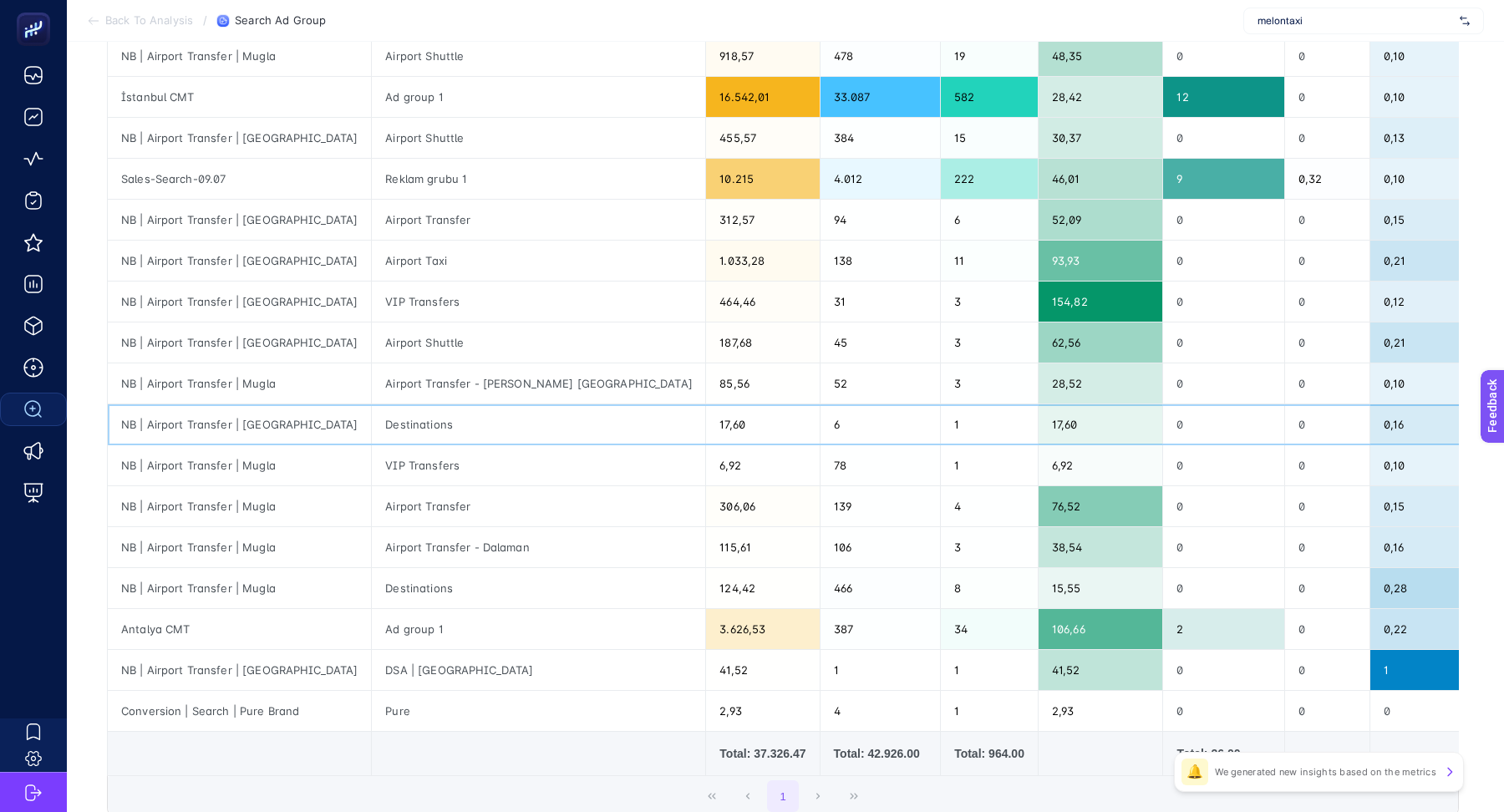
click at [372, 429] on div "Destinations" at bounding box center [538, 424] width 333 height 40
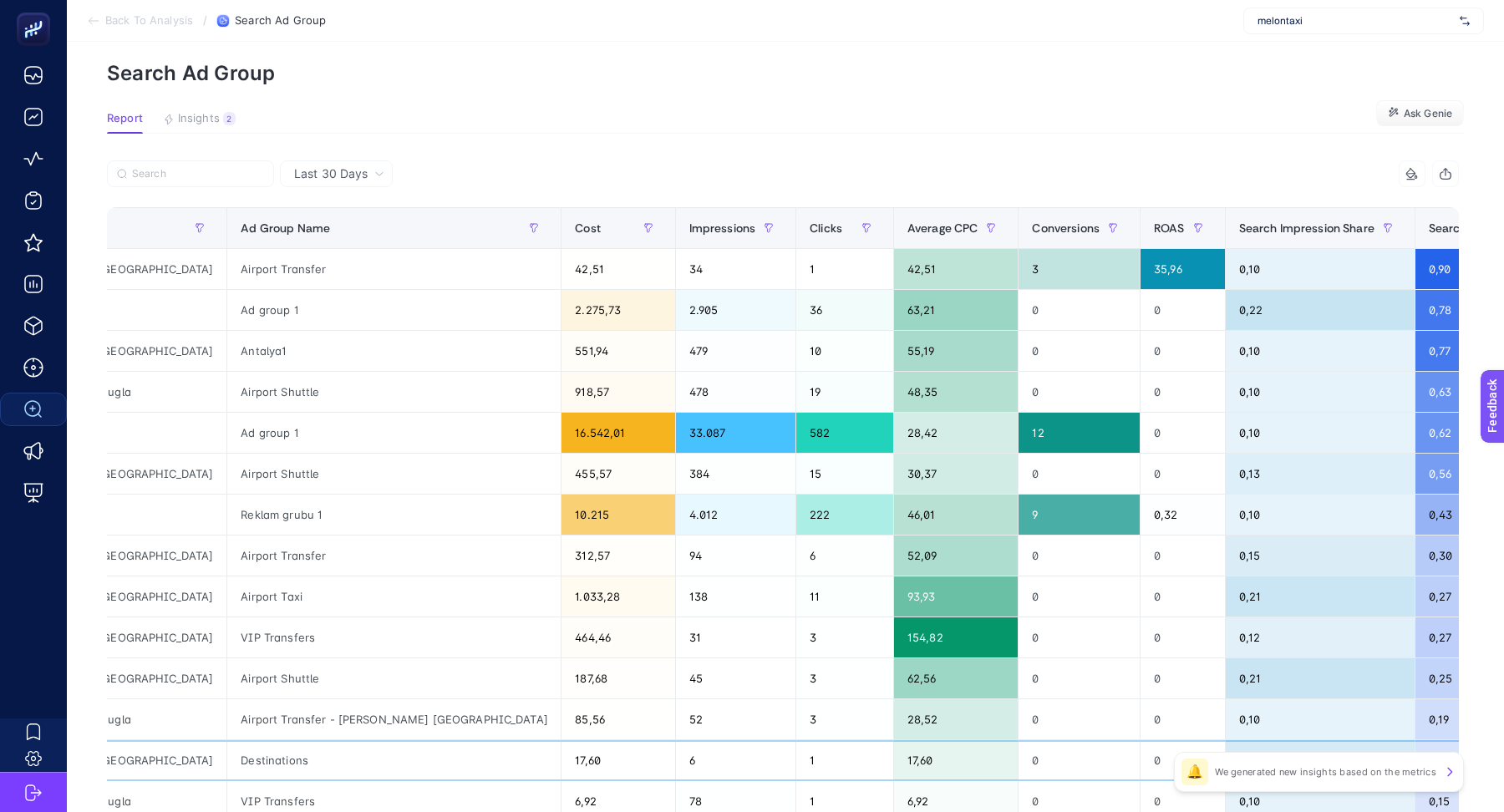
scroll to position [0, 152]
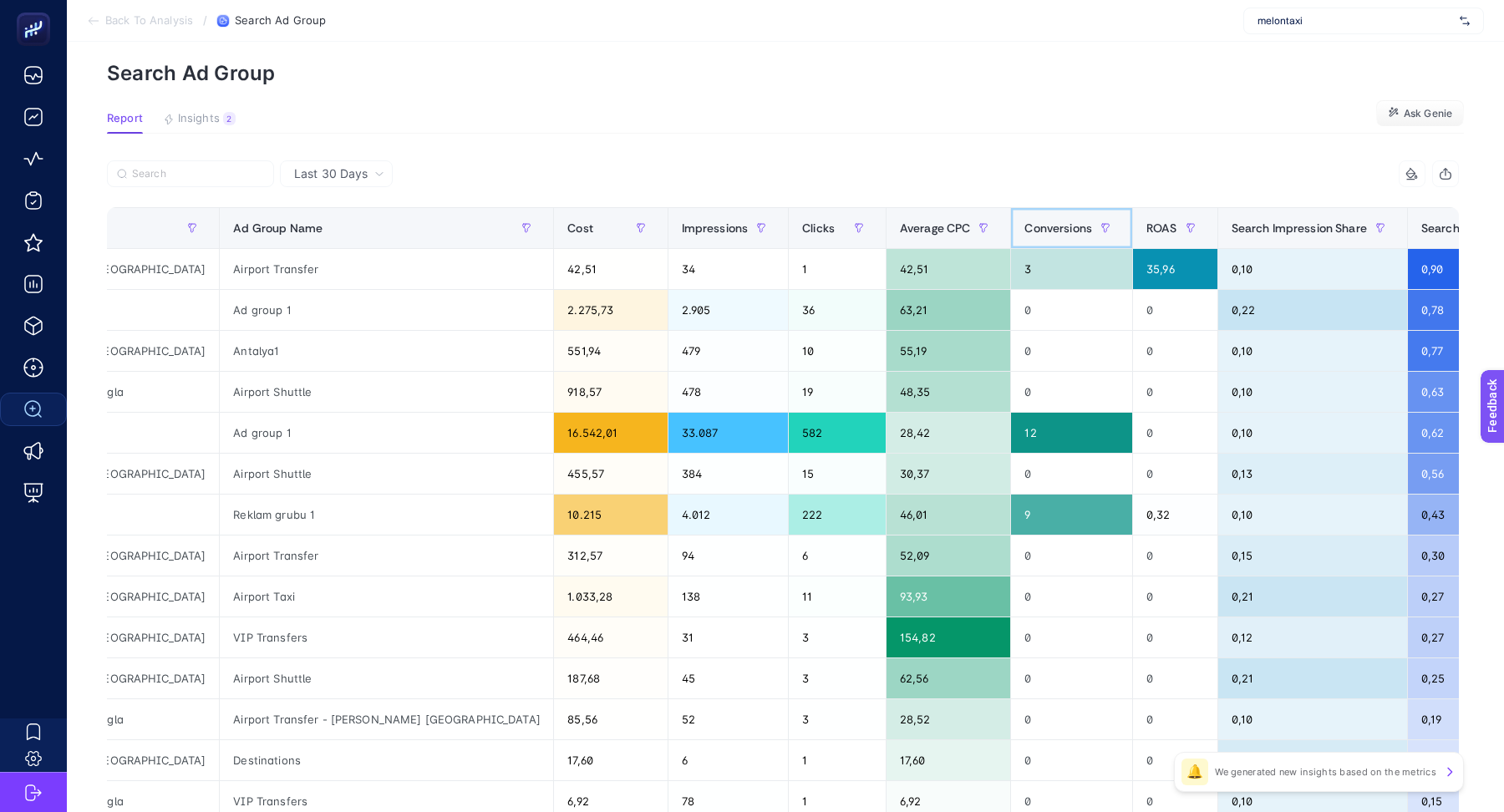
click at [1025, 226] on span "Conversions" at bounding box center [1058, 227] width 68 height 14
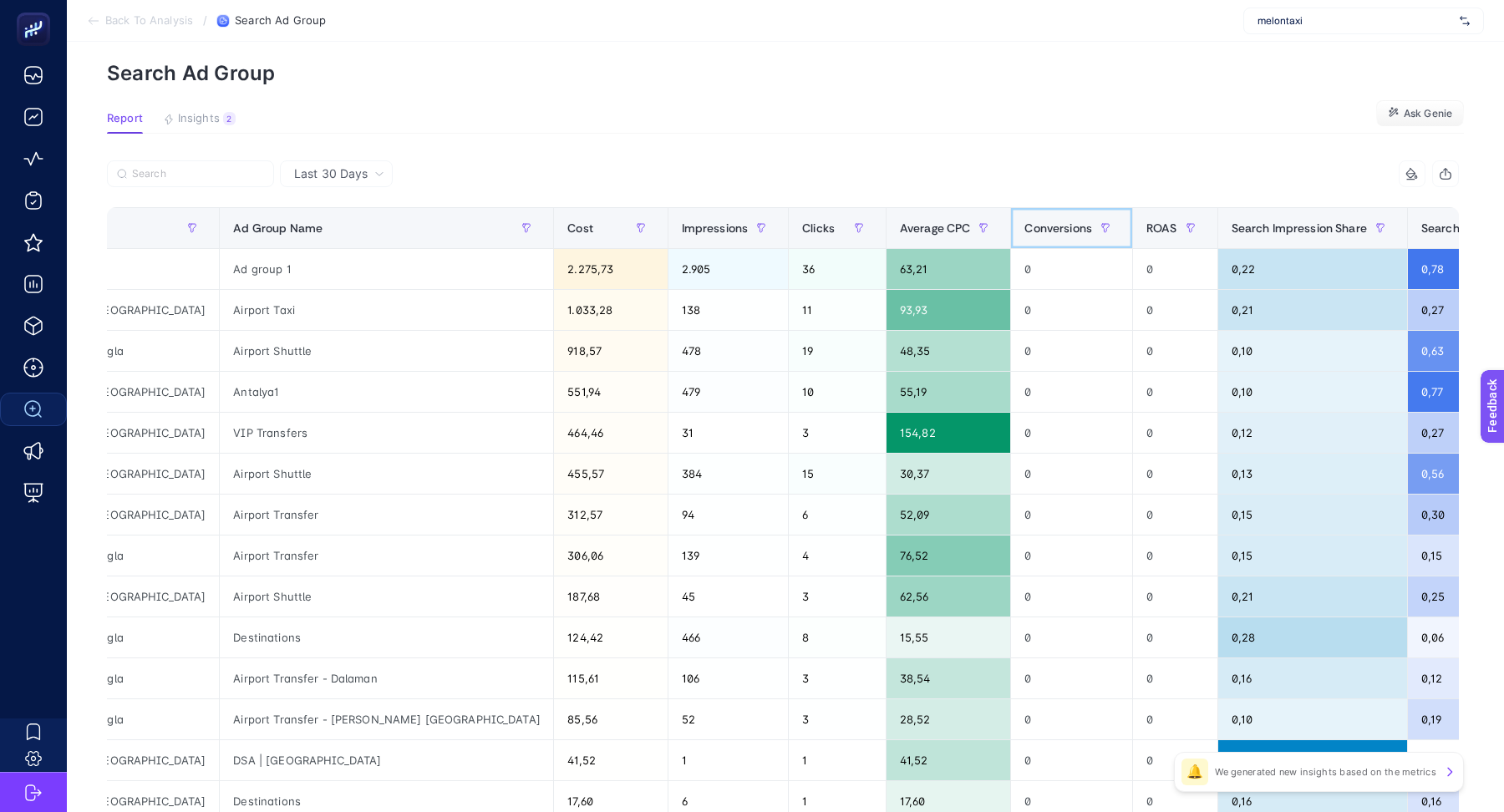
click at [1025, 240] on div "Conversions" at bounding box center [1072, 228] width 95 height 27
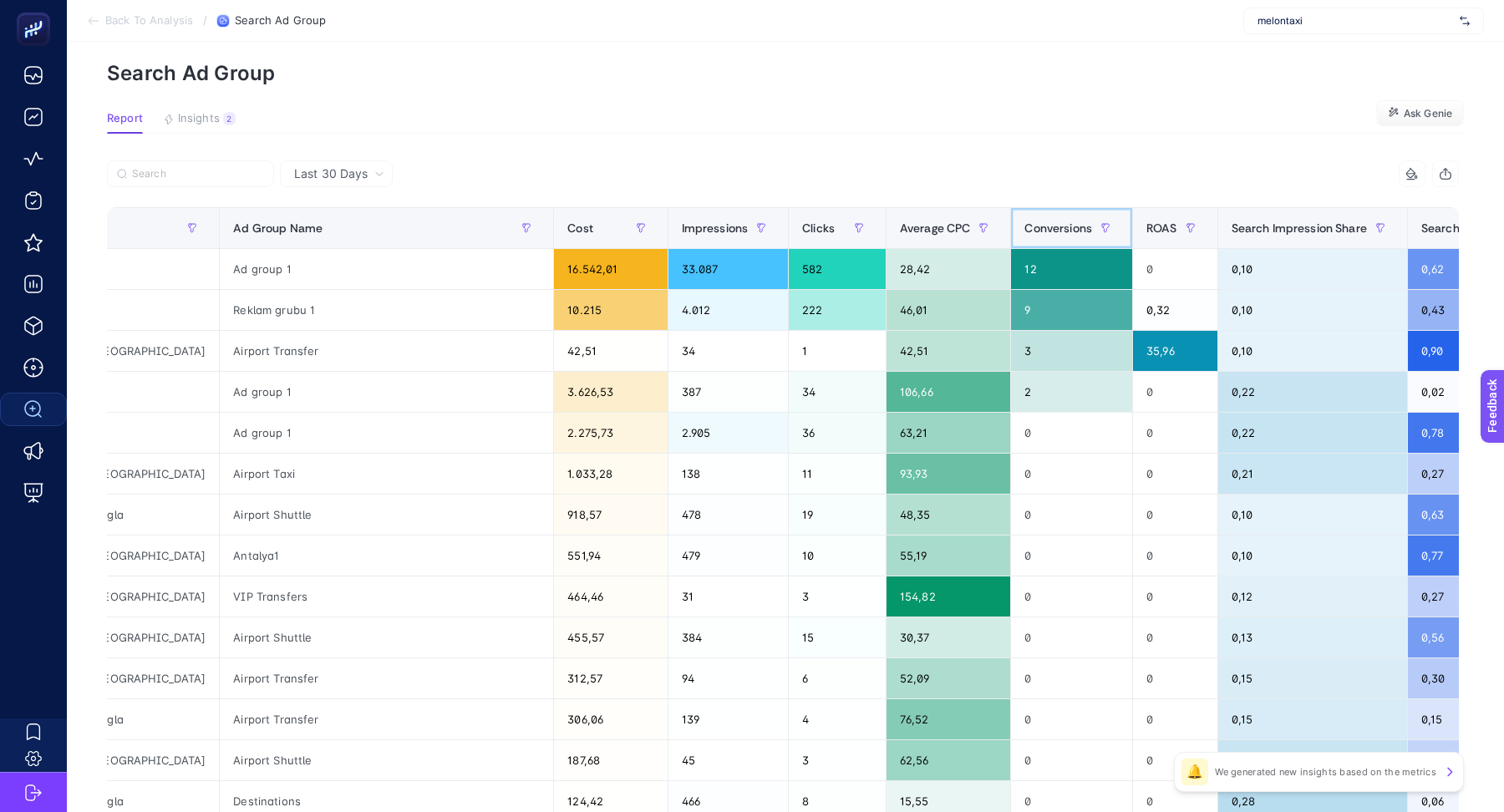
scroll to position [0, 0]
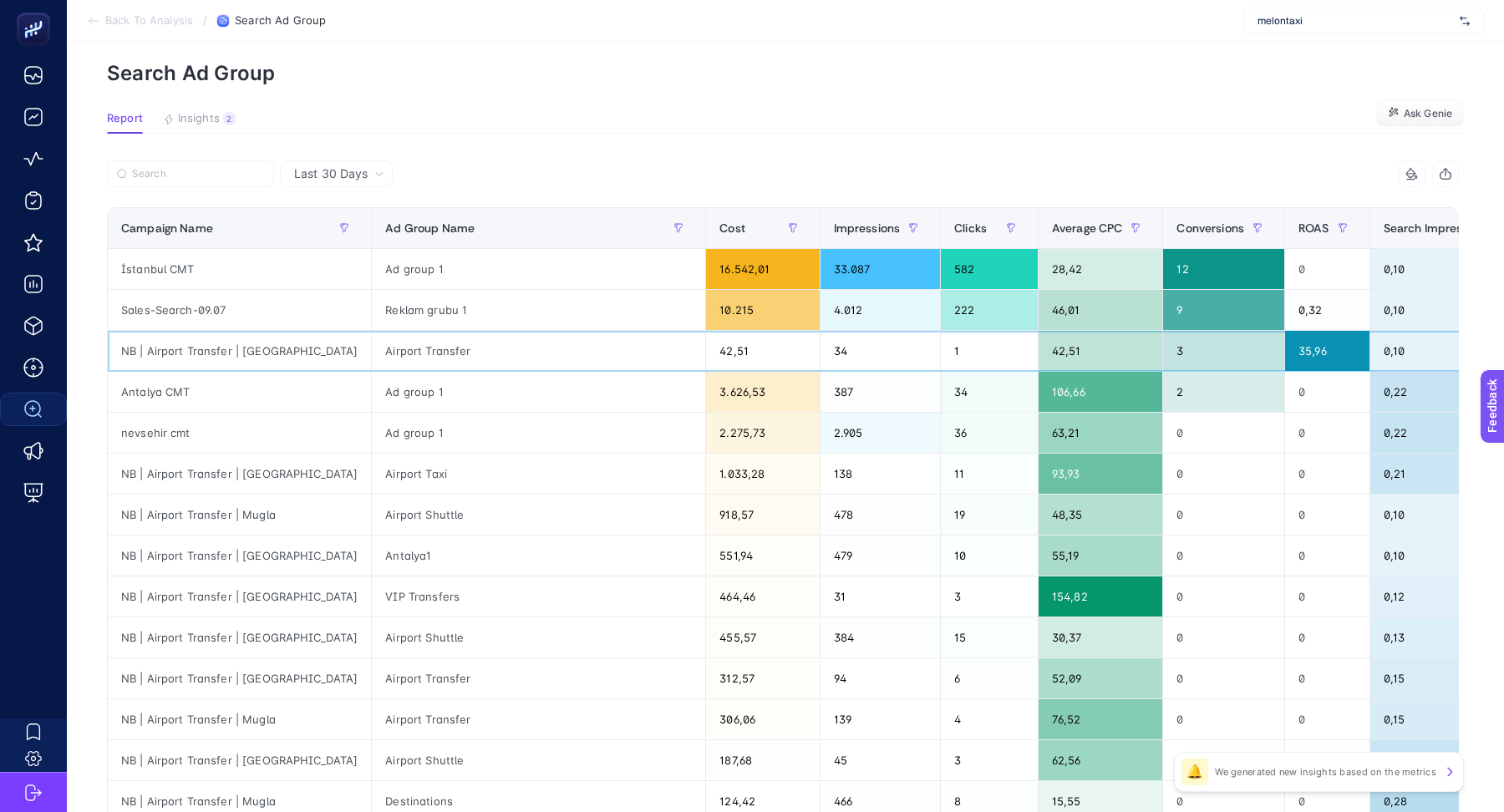
click at [219, 355] on div "NB | Airport Transfer | [GEOGRAPHIC_DATA]" at bounding box center [239, 351] width 264 height 40
click at [173, 388] on div "Antalya CMT" at bounding box center [239, 392] width 264 height 40
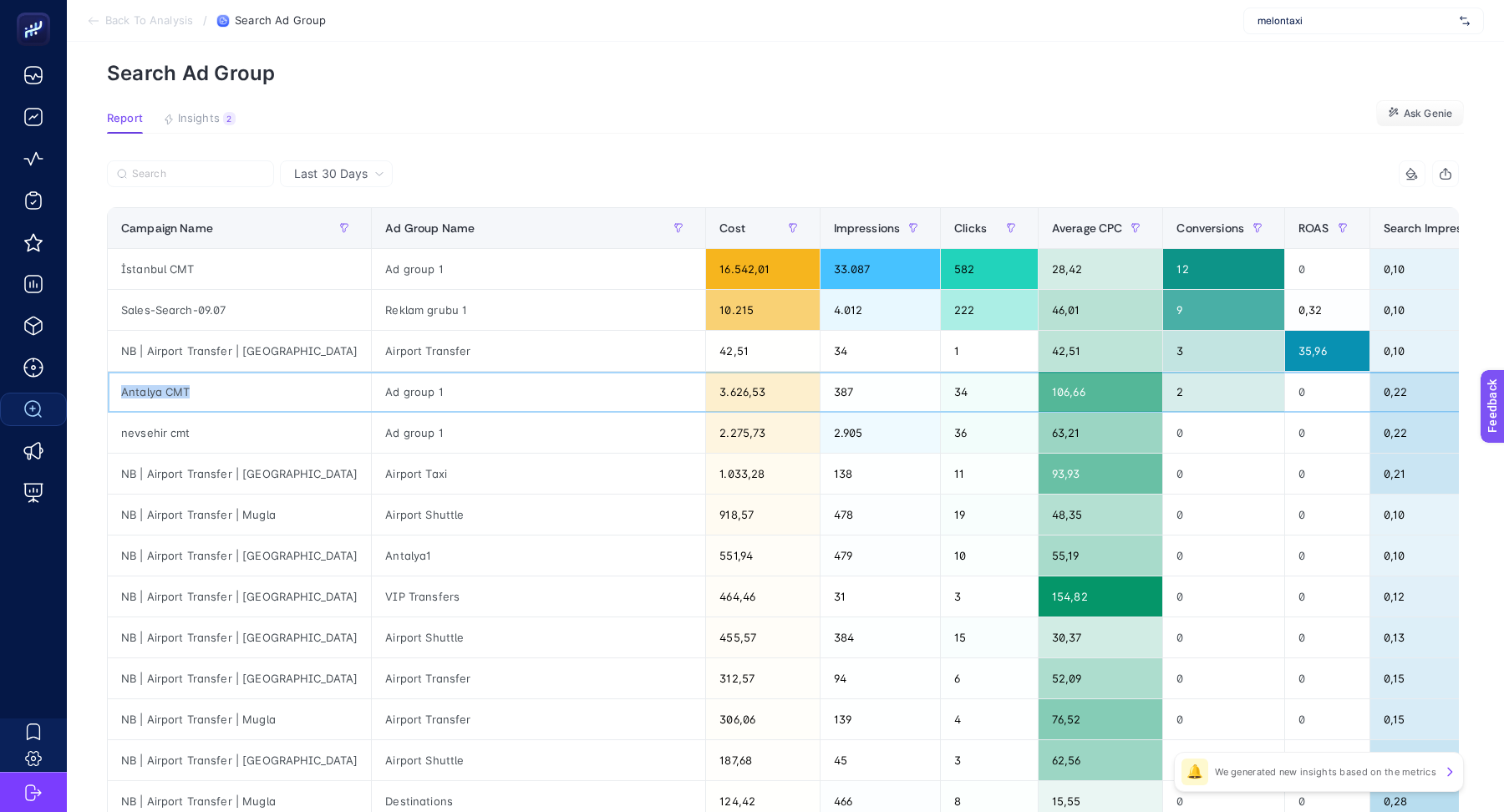
click at [173, 388] on div "Antalya CMT" at bounding box center [239, 392] width 264 height 40
click at [165, 429] on div "nevsehir cmt" at bounding box center [239, 432] width 264 height 40
click at [172, 391] on div "Antalya CMT" at bounding box center [239, 392] width 264 height 40
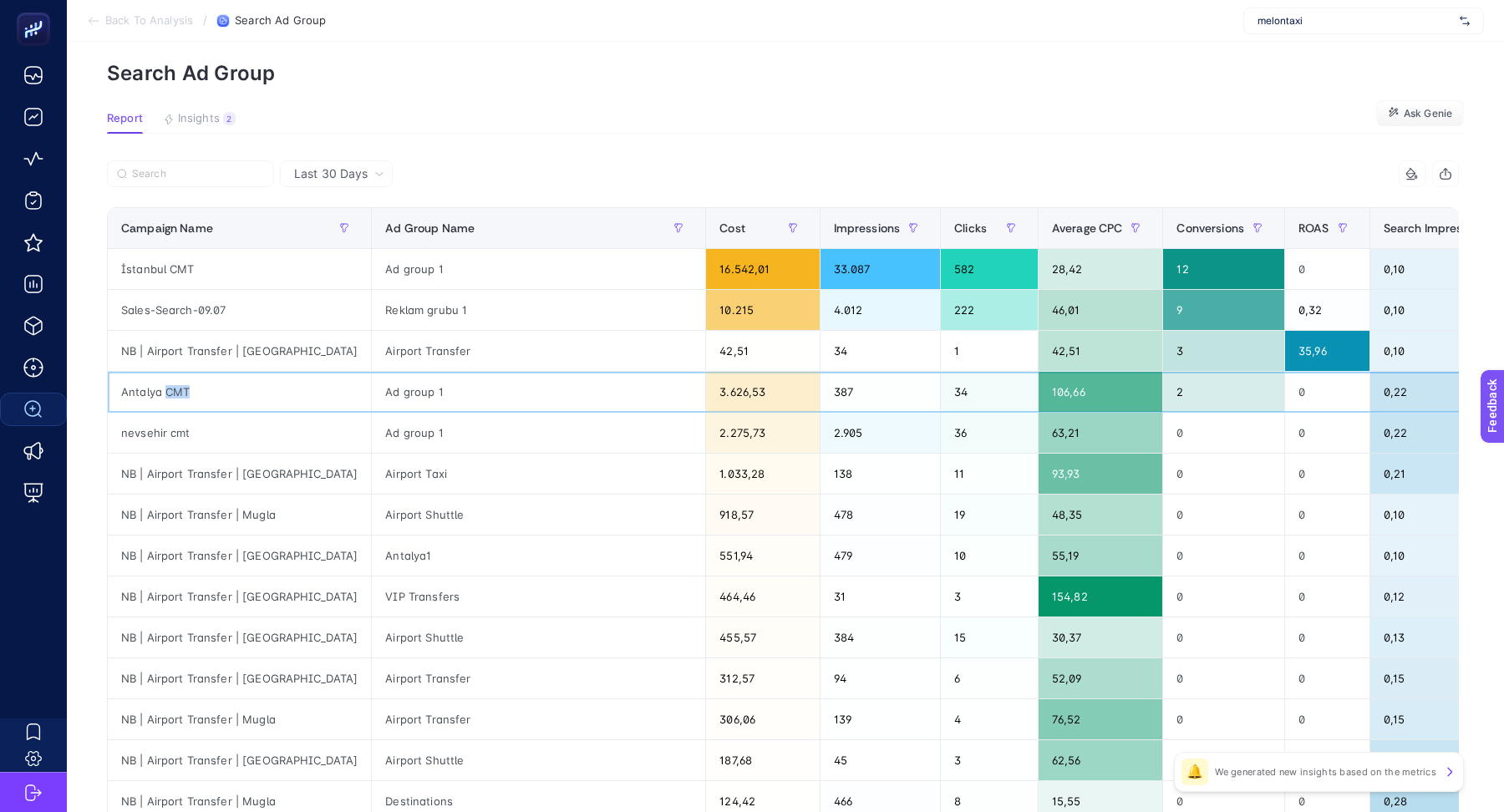
click at [172, 391] on div "Antalya CMT" at bounding box center [239, 392] width 264 height 40
copy div "CMT"
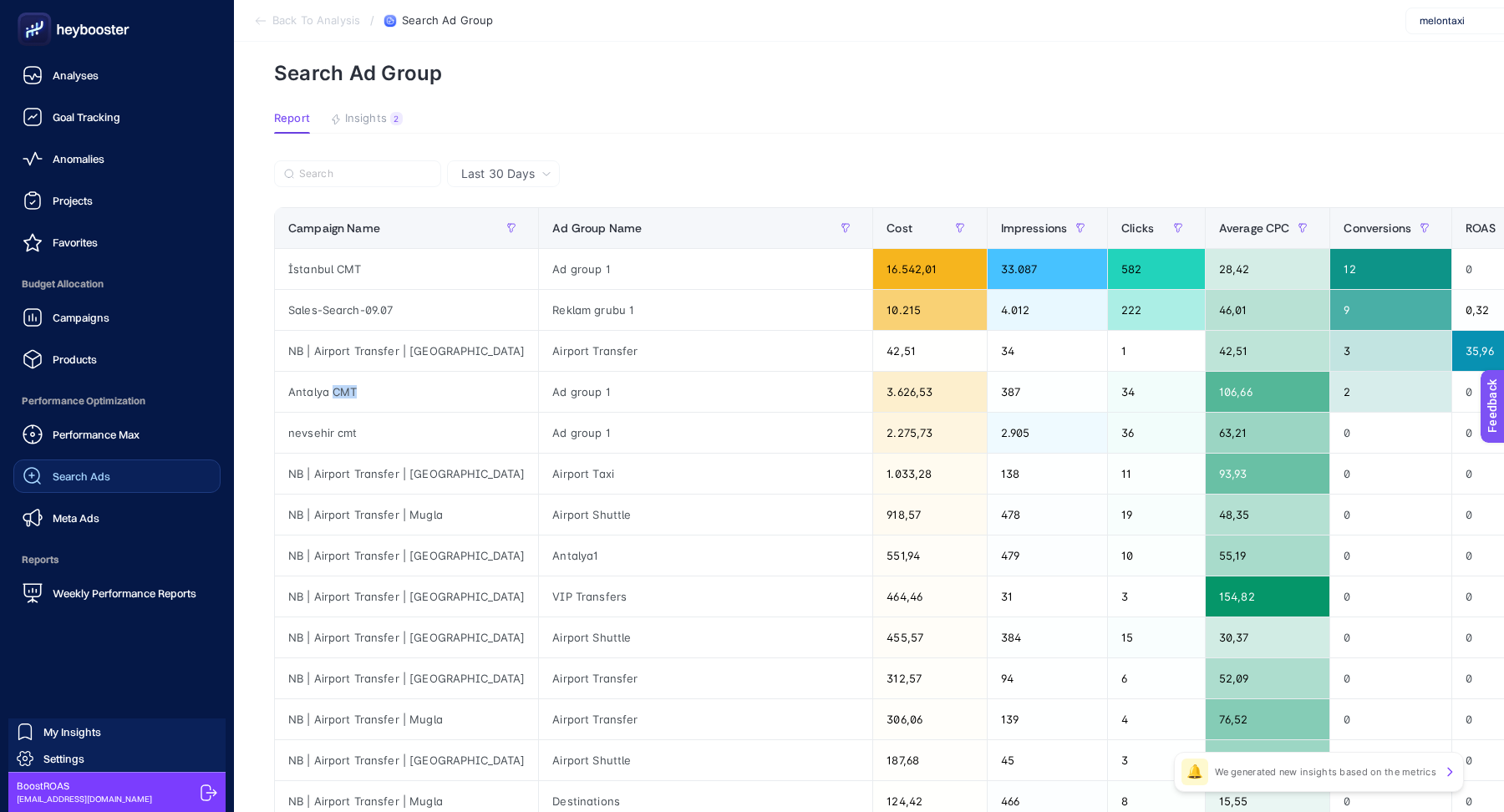
click at [64, 474] on span "Search Ads" at bounding box center [81, 475] width 58 height 14
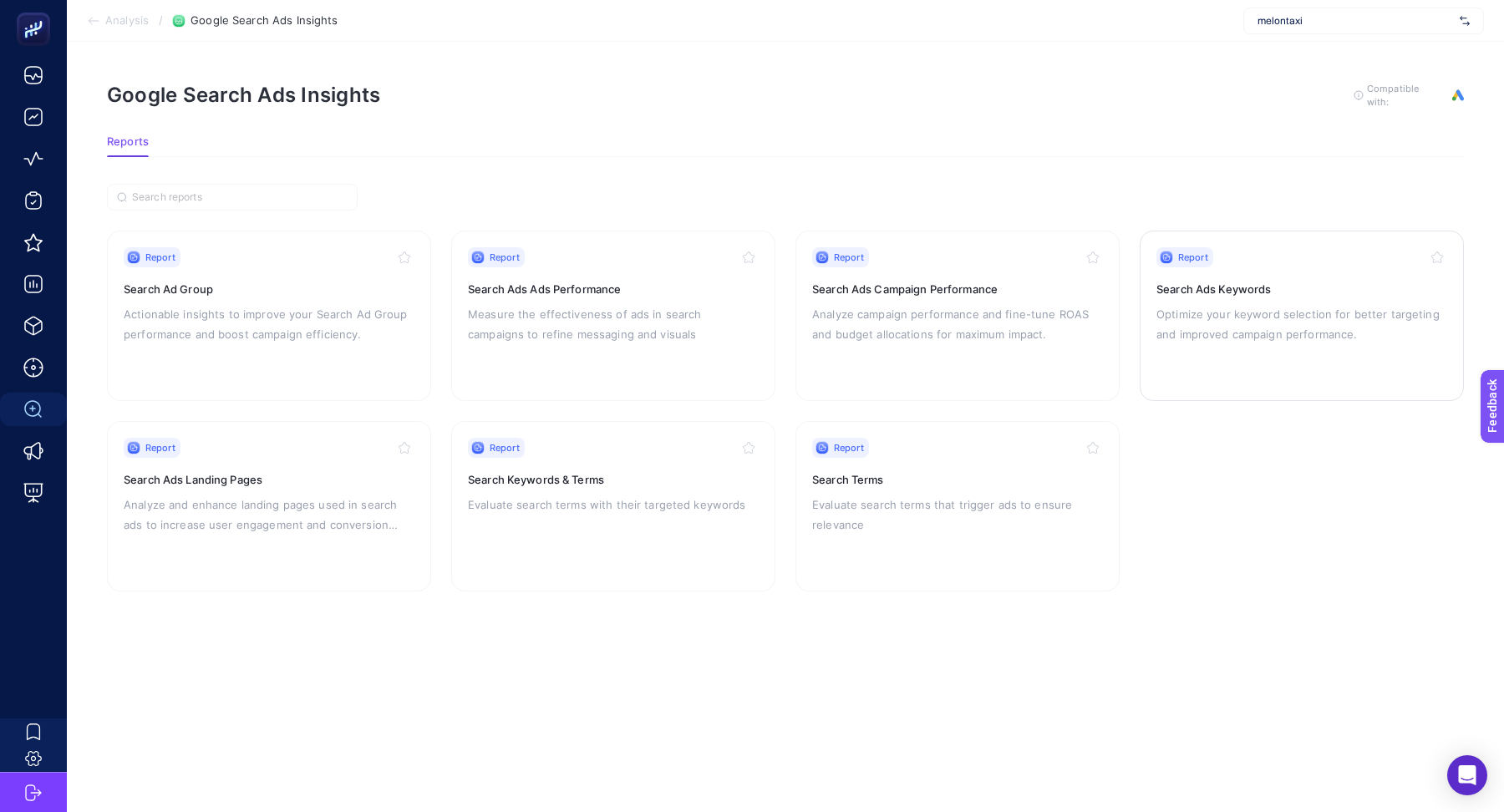
click at [1281, 324] on p "Optimize your keyword selection for better targeting and improved campaign perf…" at bounding box center [1302, 324] width 291 height 40
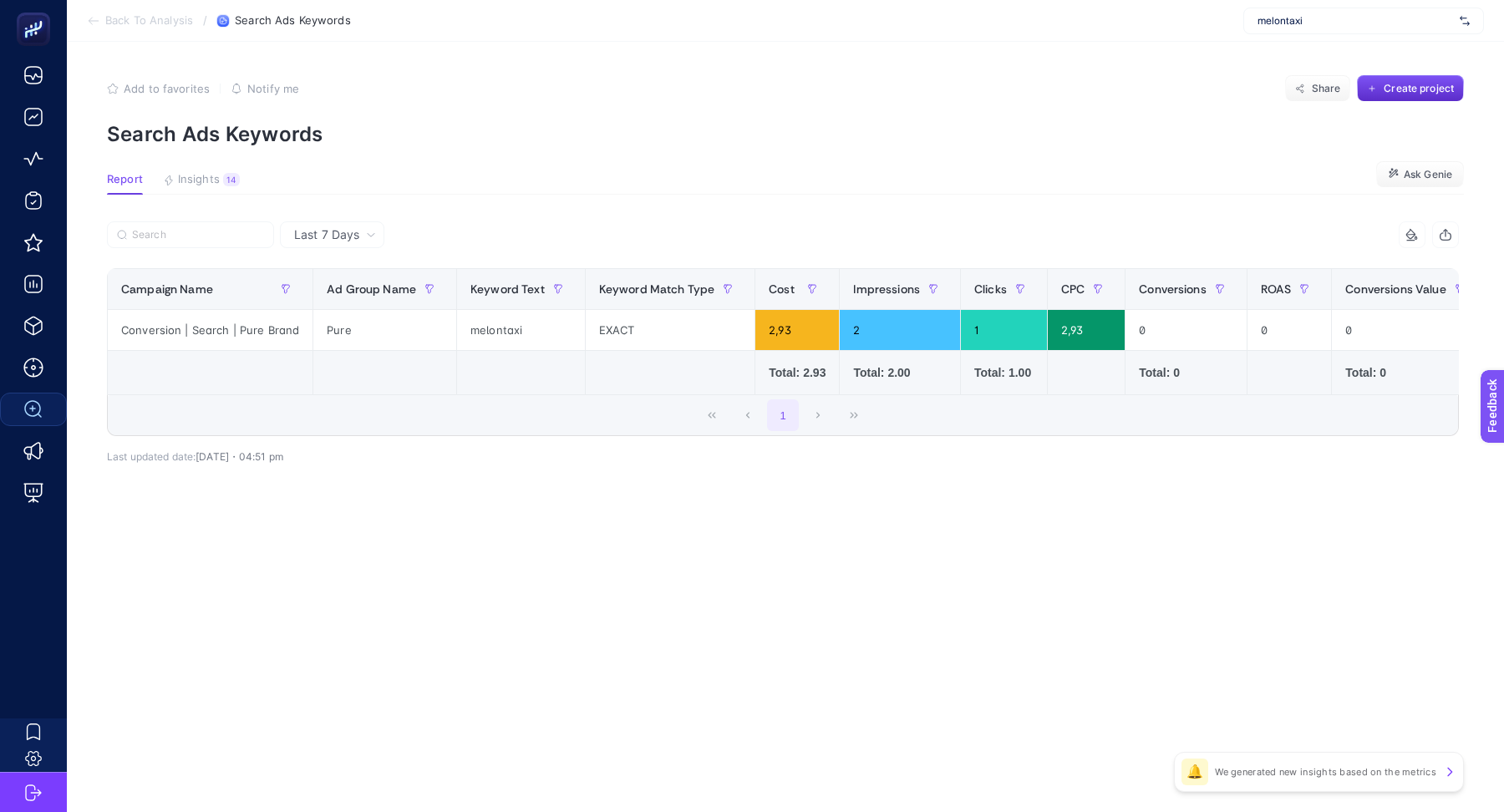
click at [350, 239] on span "Last 7 Days" at bounding box center [327, 235] width 65 height 17
click at [338, 300] on li "Last 30 Days" at bounding box center [332, 300] width 95 height 30
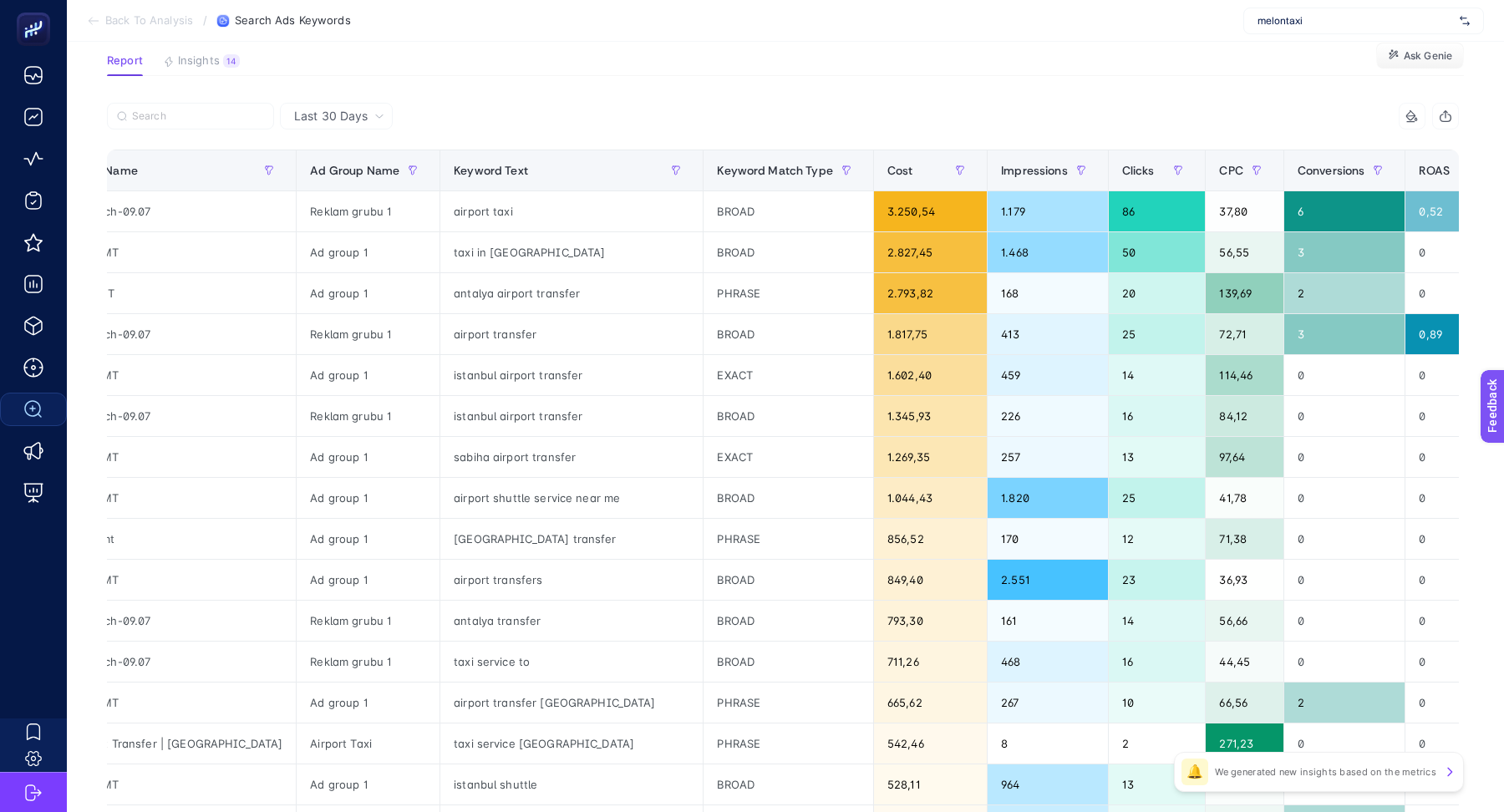
scroll to position [0, 79]
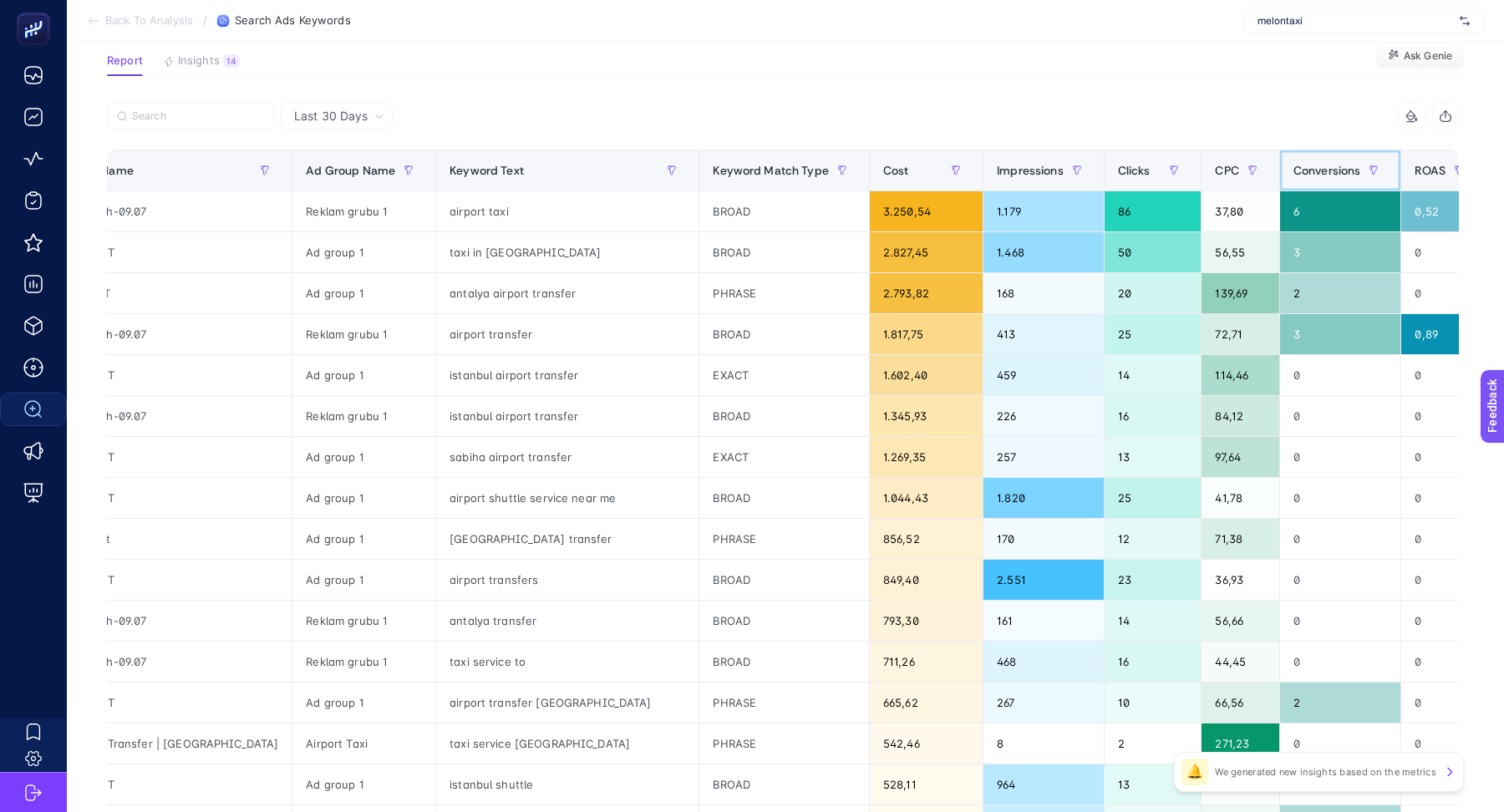
click at [1294, 170] on span "Conversions" at bounding box center [1327, 170] width 68 height 14
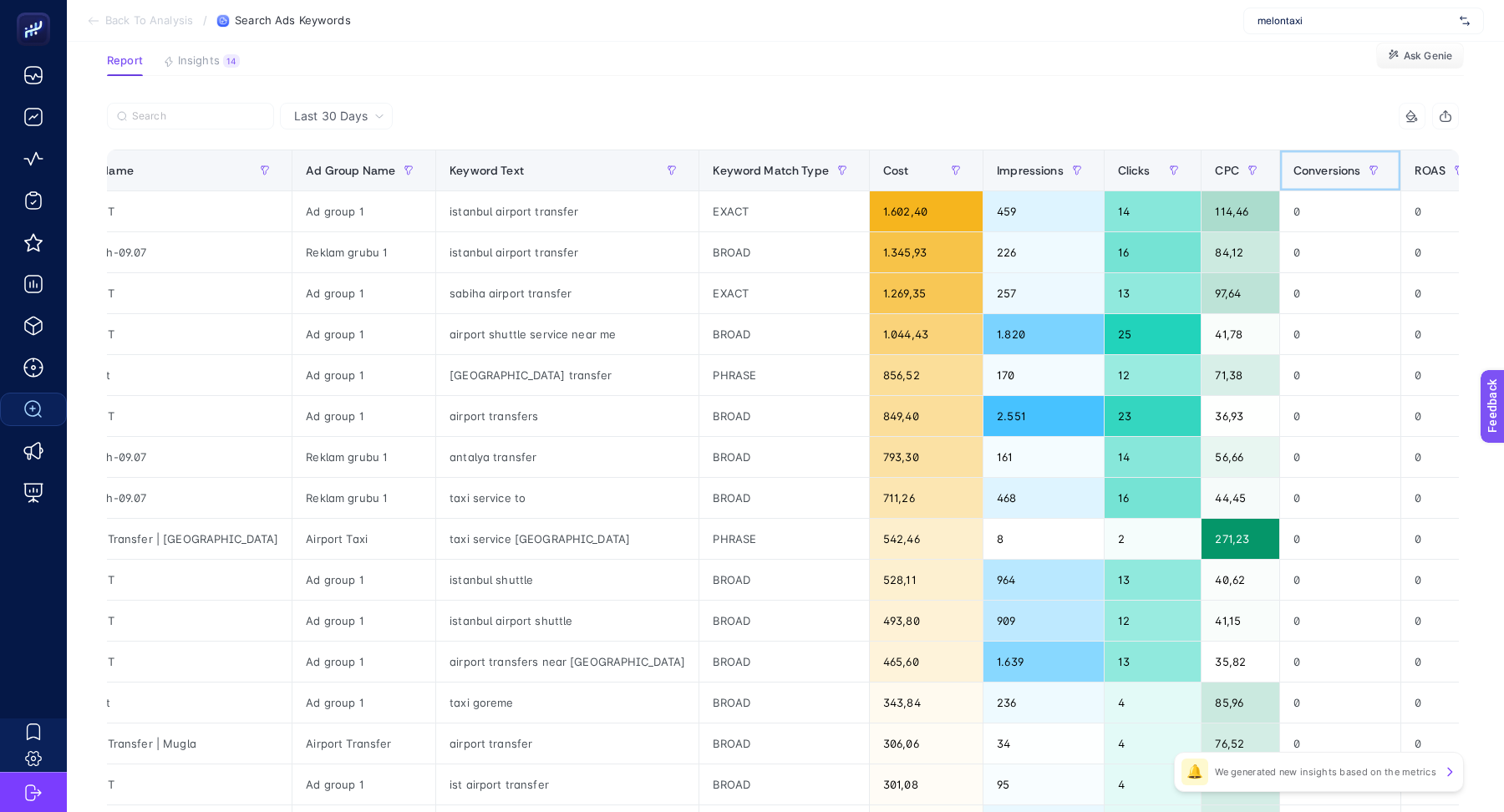
click at [1294, 170] on span "Conversions" at bounding box center [1327, 170] width 68 height 14
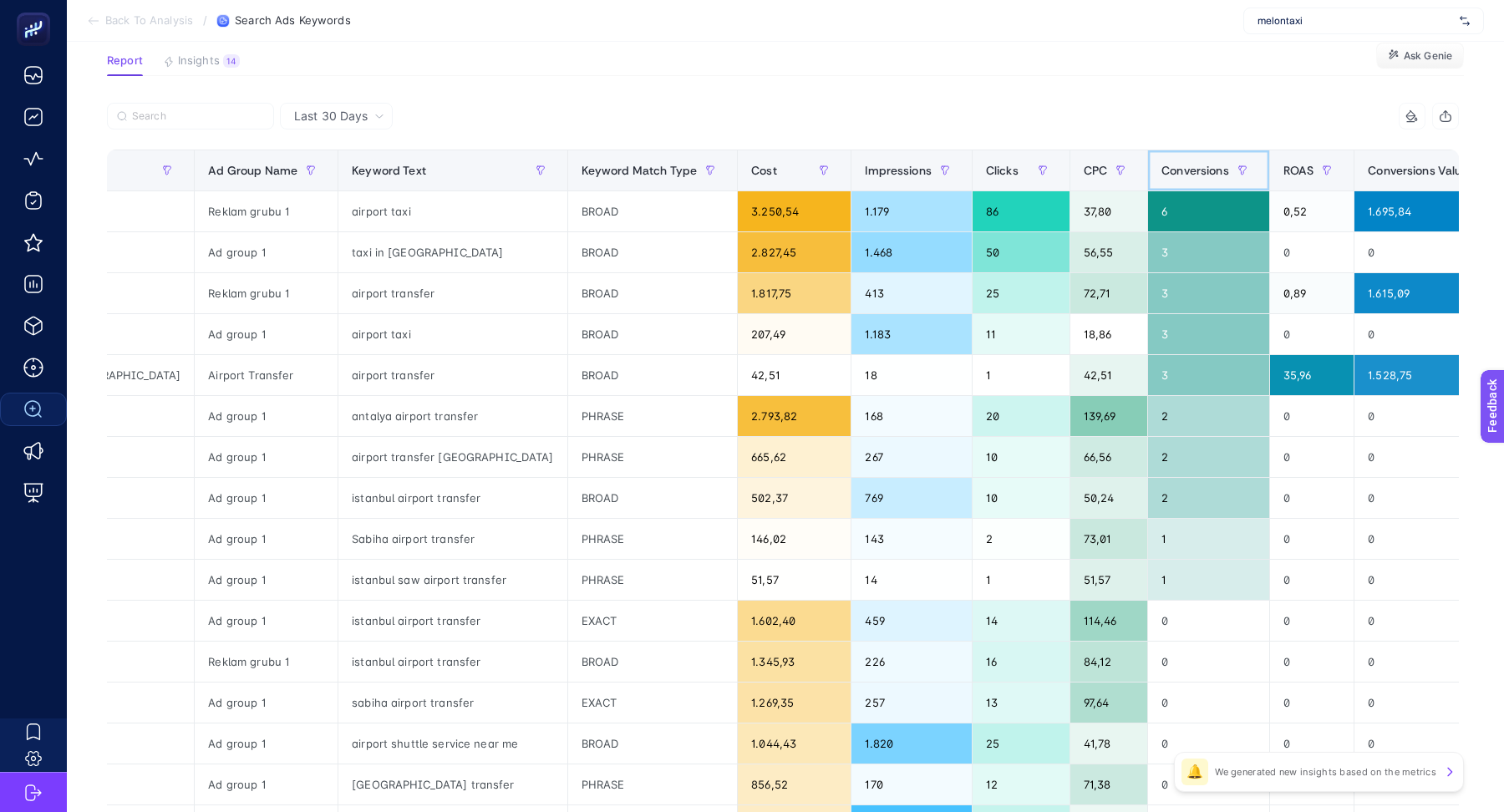
scroll to position [0, 105]
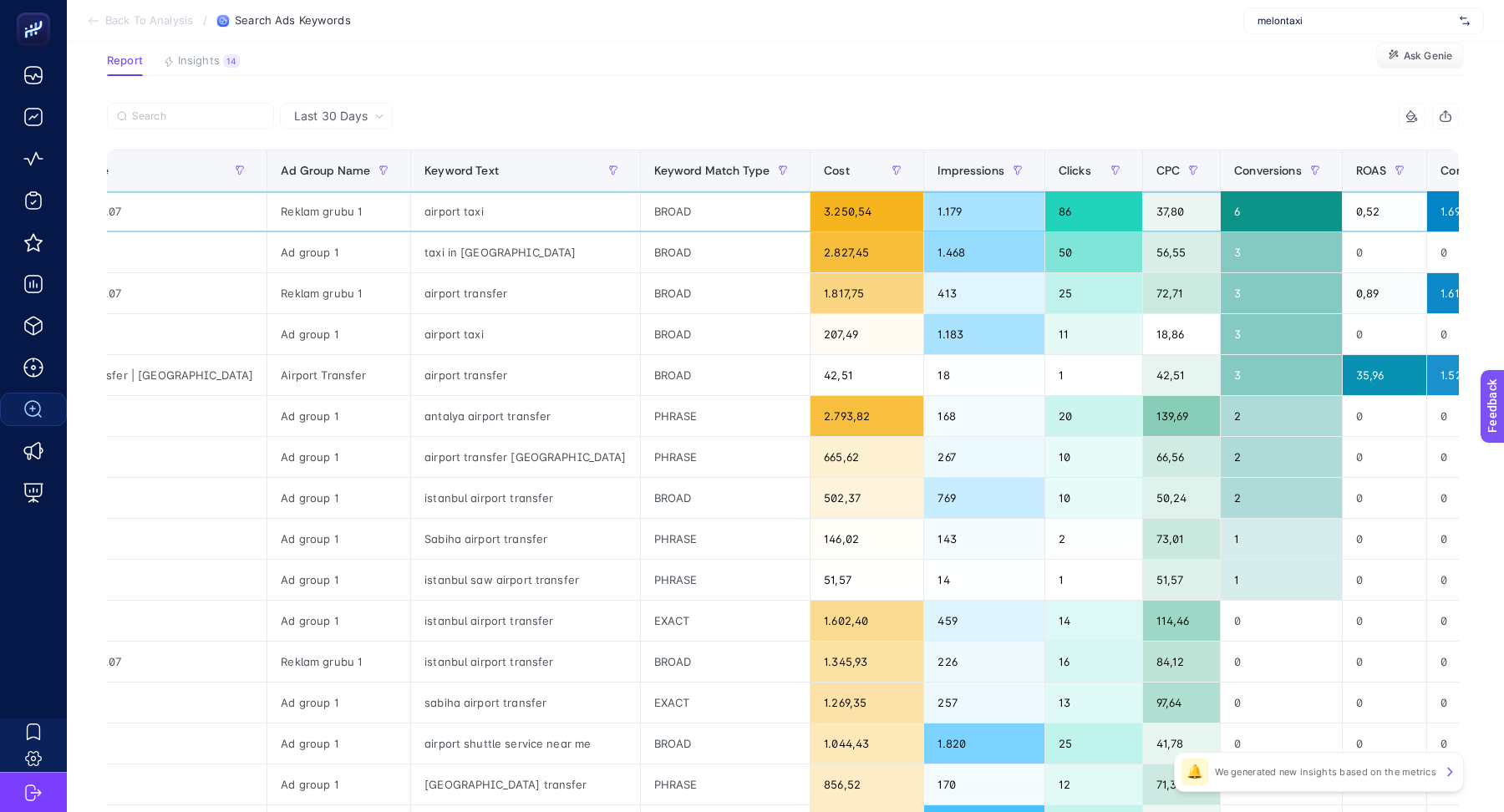
click at [411, 212] on div "airport taxi" at bounding box center [525, 211] width 228 height 40
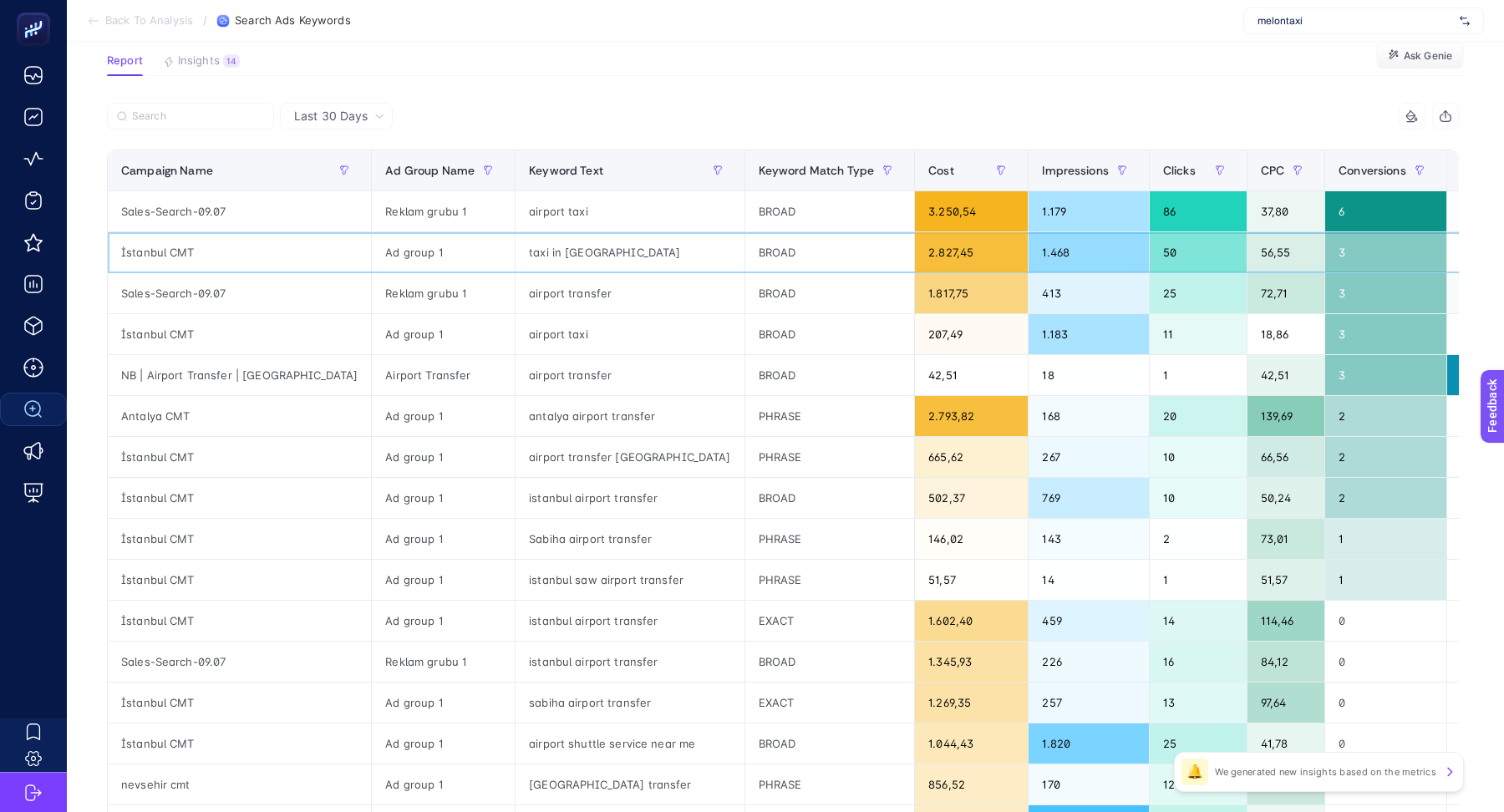
click at [175, 252] on div "İstanbul CMT" at bounding box center [239, 252] width 264 height 40
click at [181, 335] on div "İstanbul CMT" at bounding box center [239, 334] width 264 height 40
click at [178, 418] on div "Antalya CMT" at bounding box center [239, 416] width 264 height 40
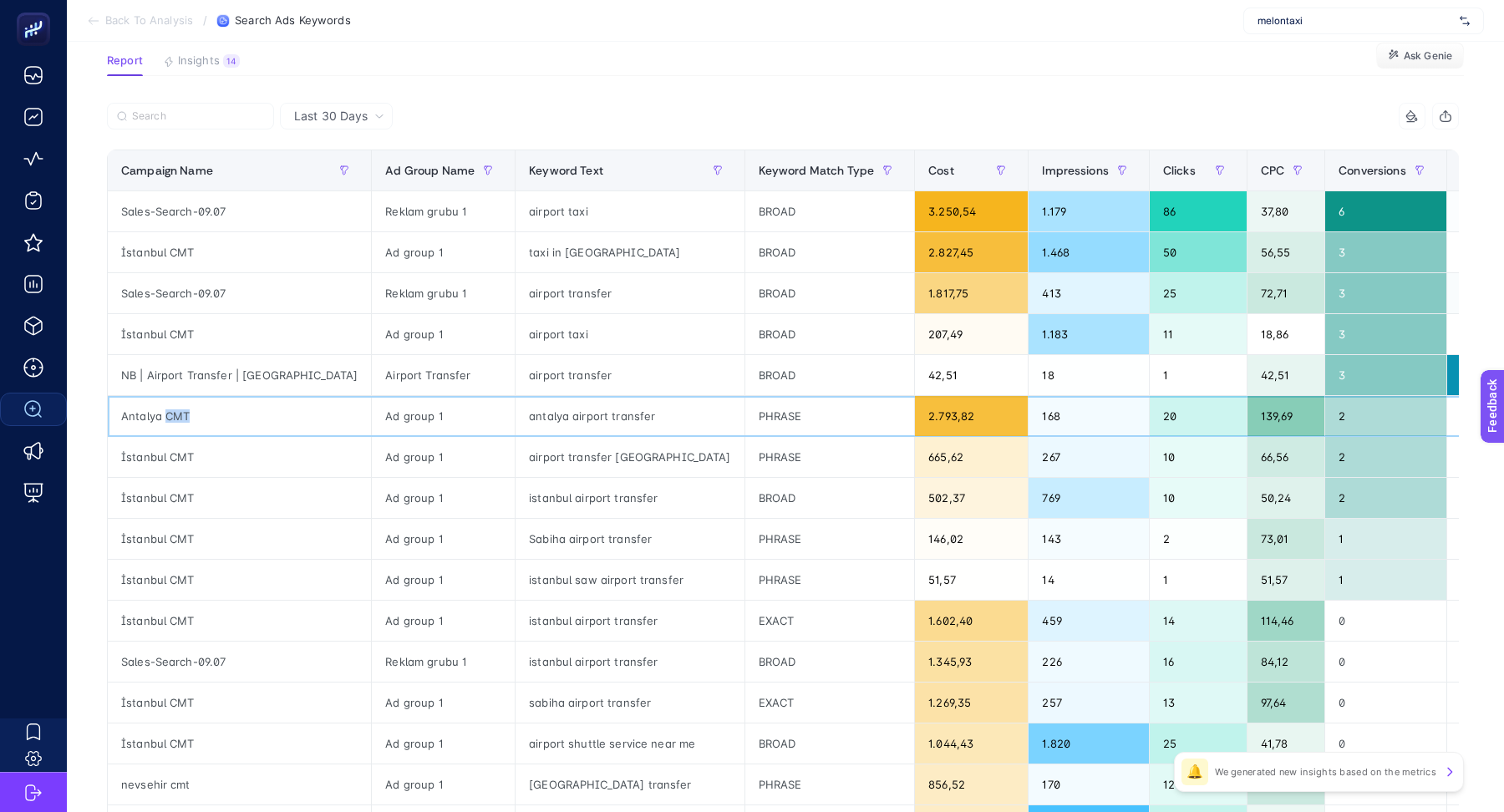
click at [178, 418] on div "Antalya CMT" at bounding box center [239, 416] width 264 height 40
click at [186, 494] on div "İstanbul CMT" at bounding box center [239, 497] width 264 height 40
click at [206, 494] on div "İstanbul CMT" at bounding box center [239, 497] width 264 height 40
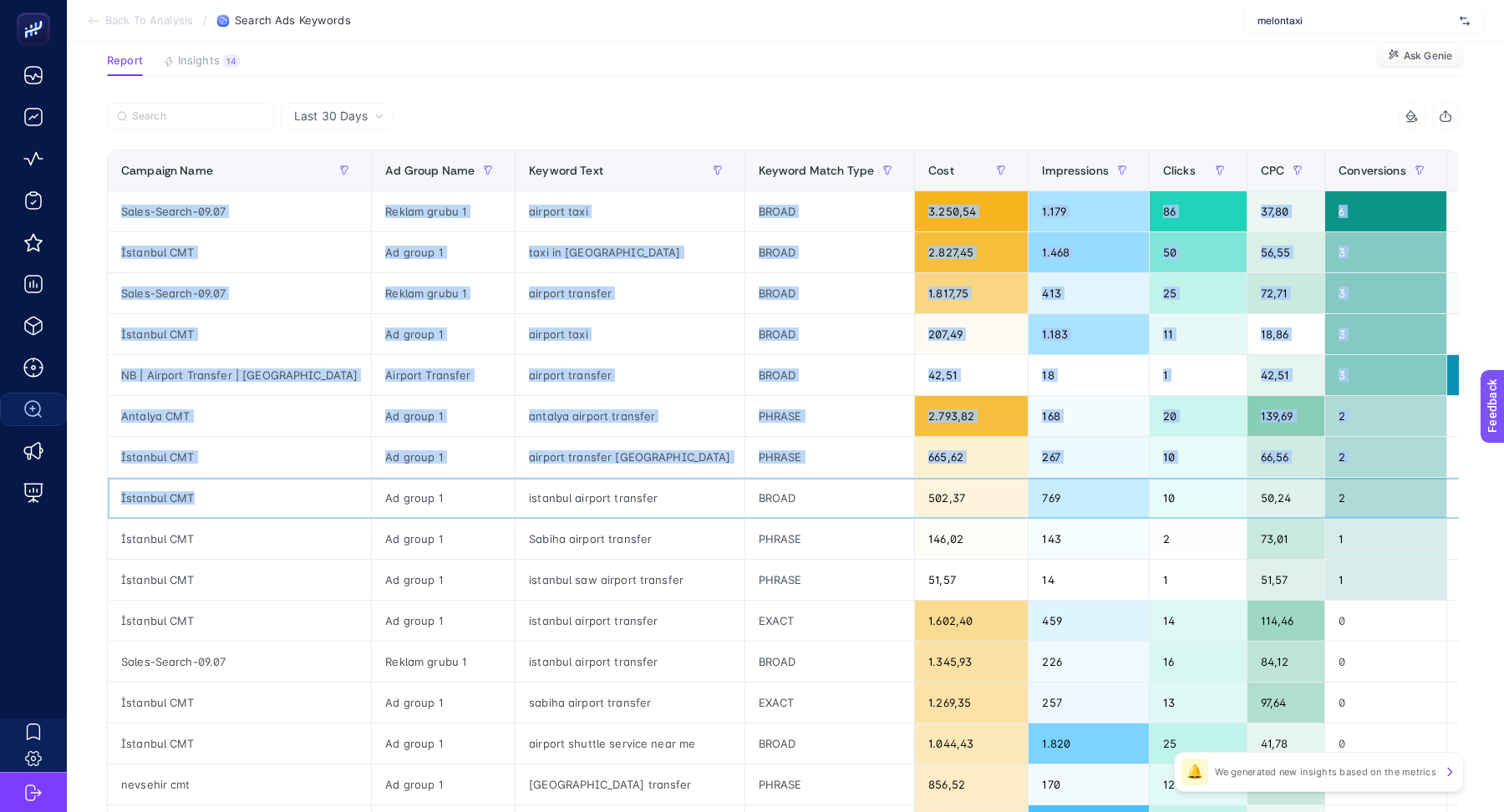
drag, startPoint x: 216, startPoint y: 495, endPoint x: 96, endPoint y: 489, distance: 120.1
click at [96, 489] on div "Last 30 Days 11 items selected Campaign Name Ad Group Name Keyword Text Keyword…" at bounding box center [783, 649] width 1379 height 1093
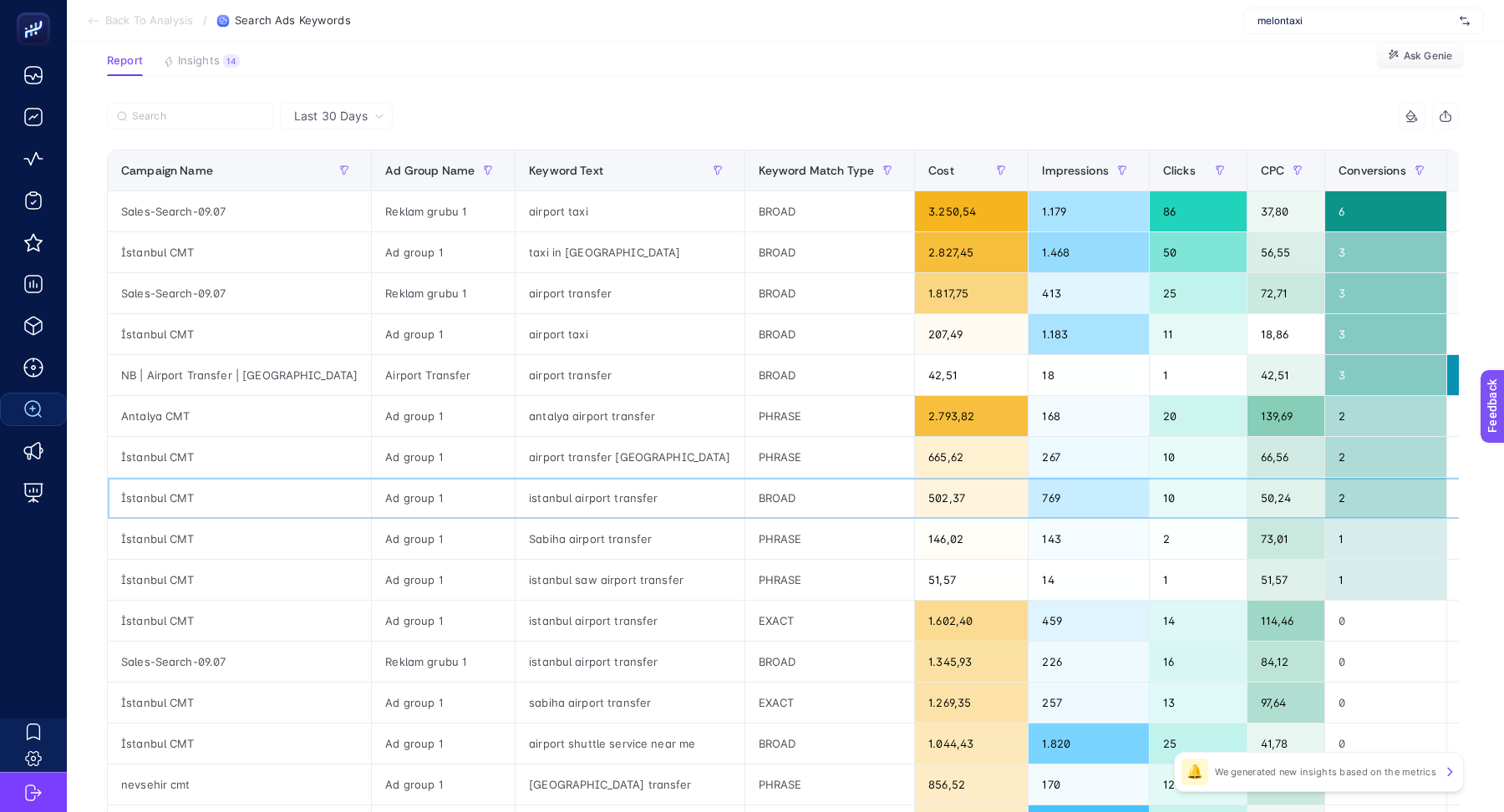
click at [176, 494] on div "İstanbul CMT" at bounding box center [239, 497] width 264 height 40
click at [197, 493] on div "İstanbul CMT" at bounding box center [239, 497] width 264 height 40
drag, startPoint x: 199, startPoint y: 493, endPoint x: 119, endPoint y: 493, distance: 80.0
click at [119, 493] on div "İstanbul CMT" at bounding box center [239, 497] width 264 height 40
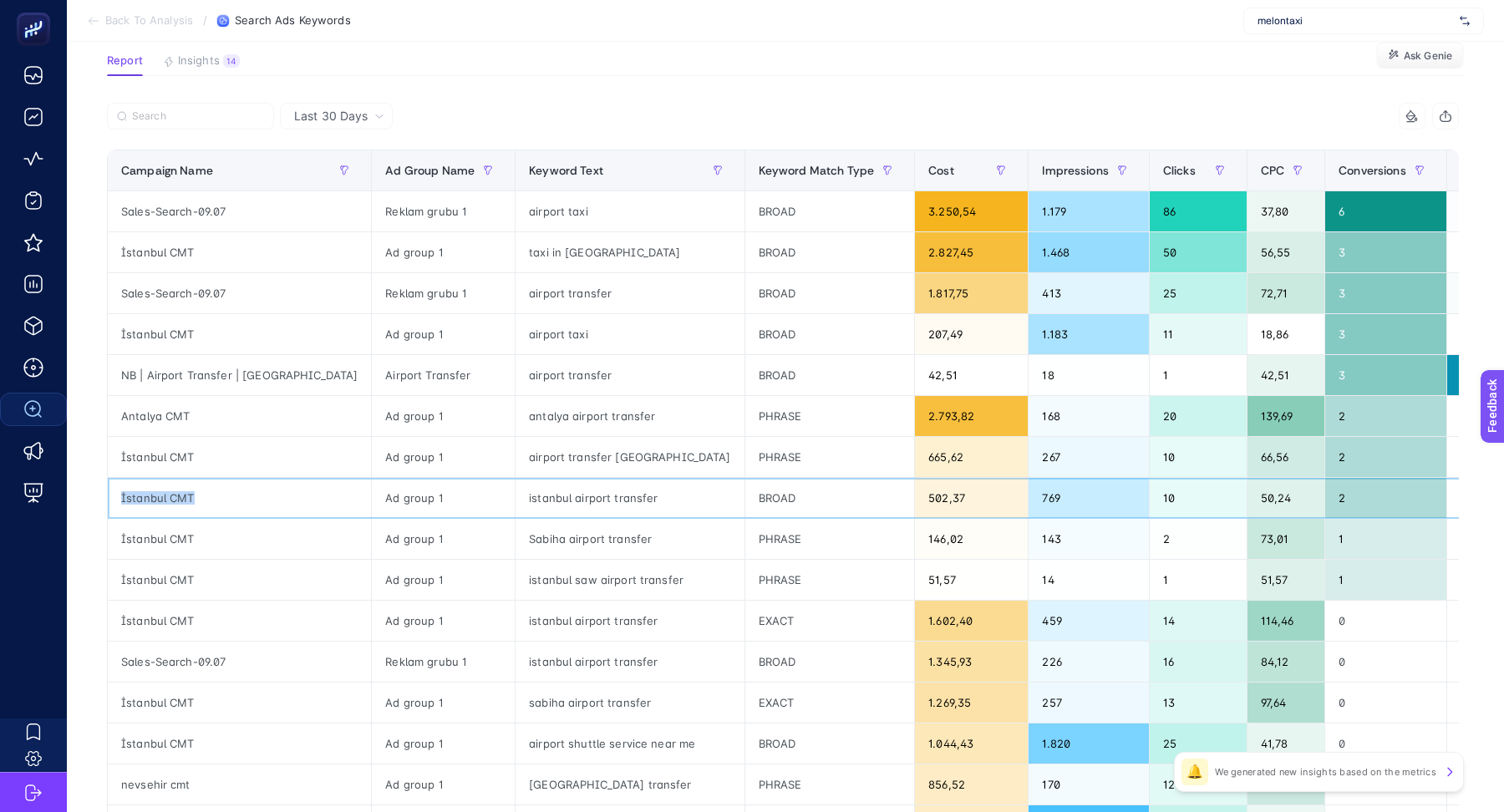
copy div "İstanbul CMT"
click at [172, 497] on div "İstanbul CMT" at bounding box center [239, 497] width 264 height 40
click at [214, 498] on div "İstanbul CMT" at bounding box center [239, 497] width 264 height 40
drag, startPoint x: 199, startPoint y: 490, endPoint x: 118, endPoint y: 490, distance: 81.0
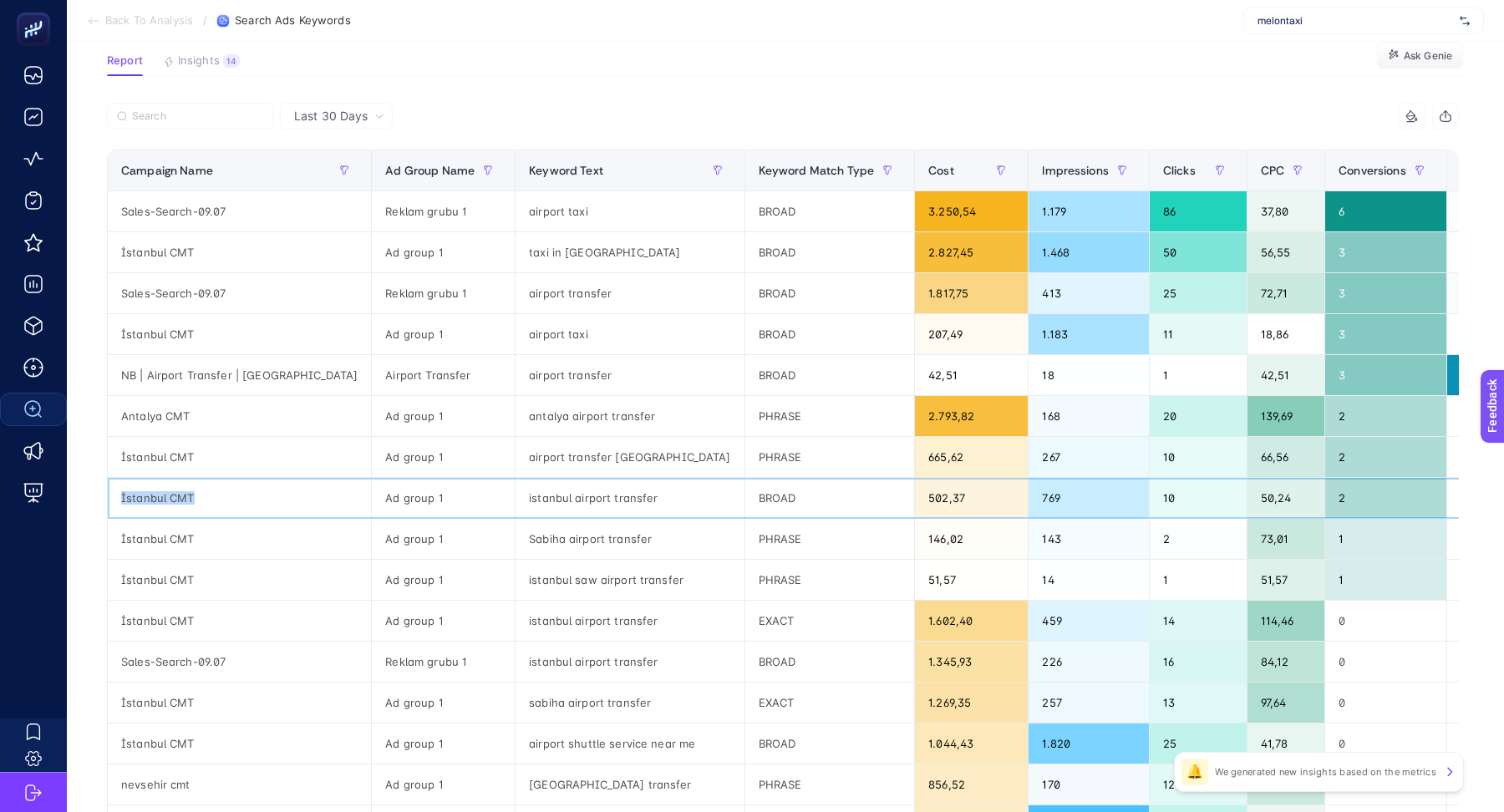
click at [118, 490] on div "İstanbul CMT" at bounding box center [239, 497] width 264 height 40
copy div "İstanbul CMT"
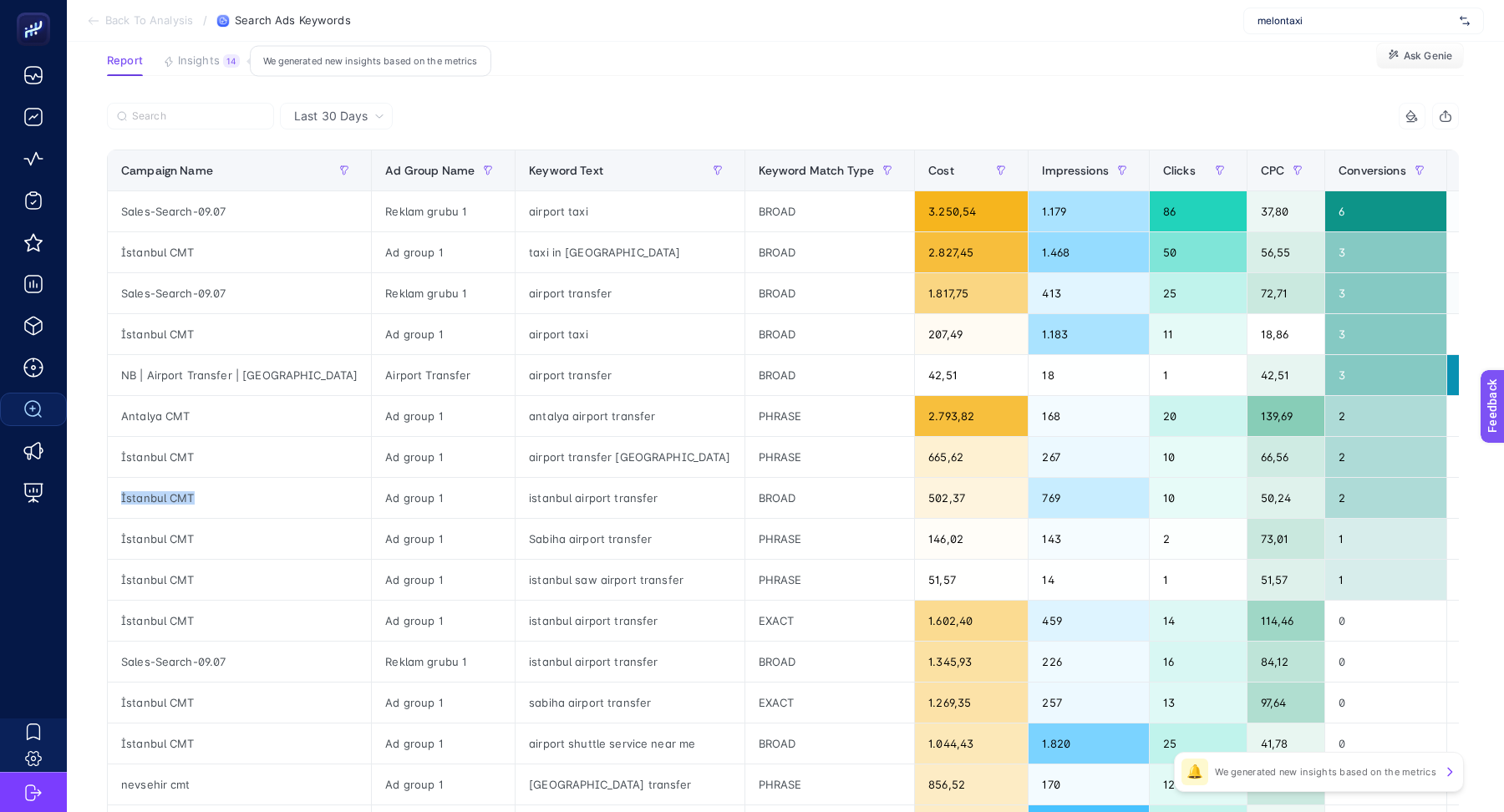
click at [201, 60] on span "Insights" at bounding box center [199, 60] width 42 height 14
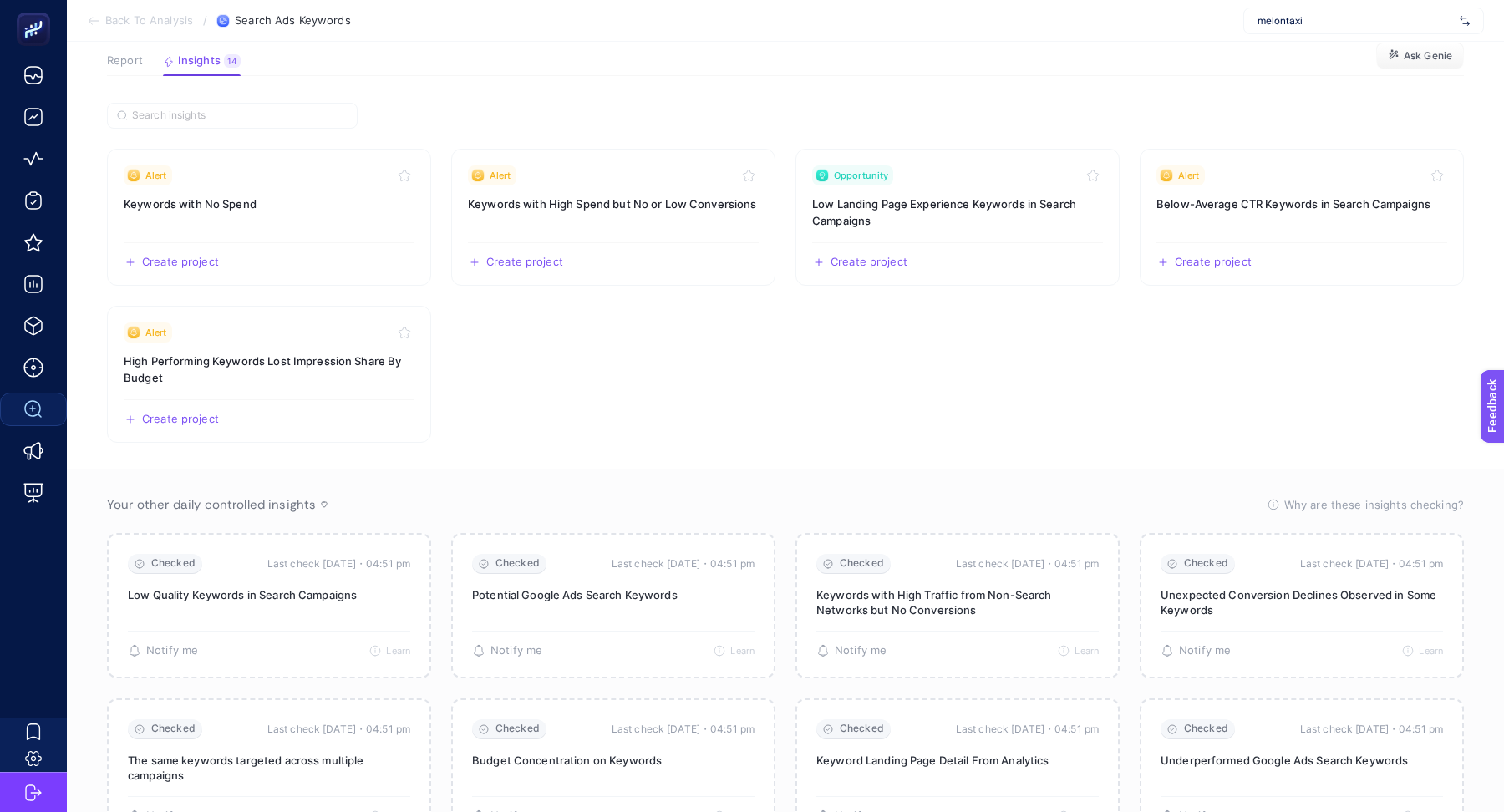
click at [114, 64] on span "Report" at bounding box center [125, 60] width 36 height 14
